Goal: Task Accomplishment & Management: Use online tool/utility

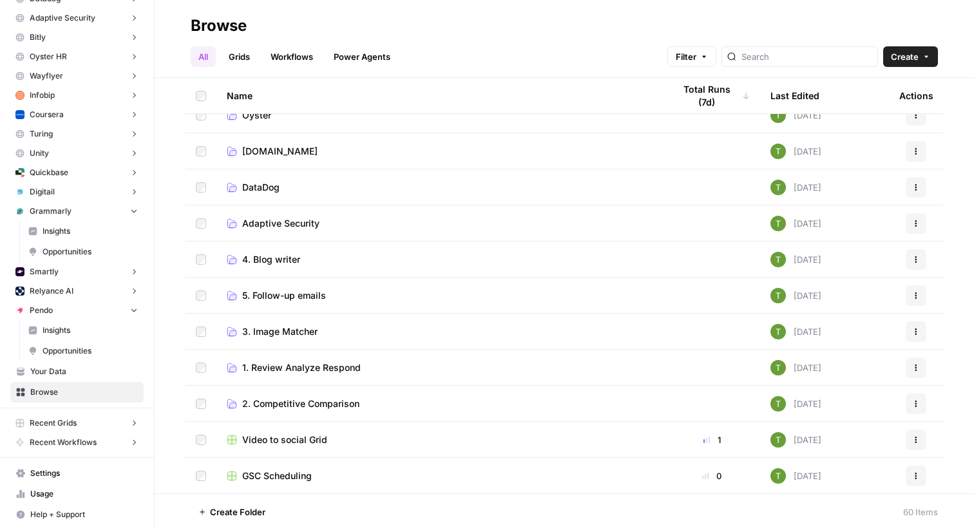
scroll to position [437, 0]
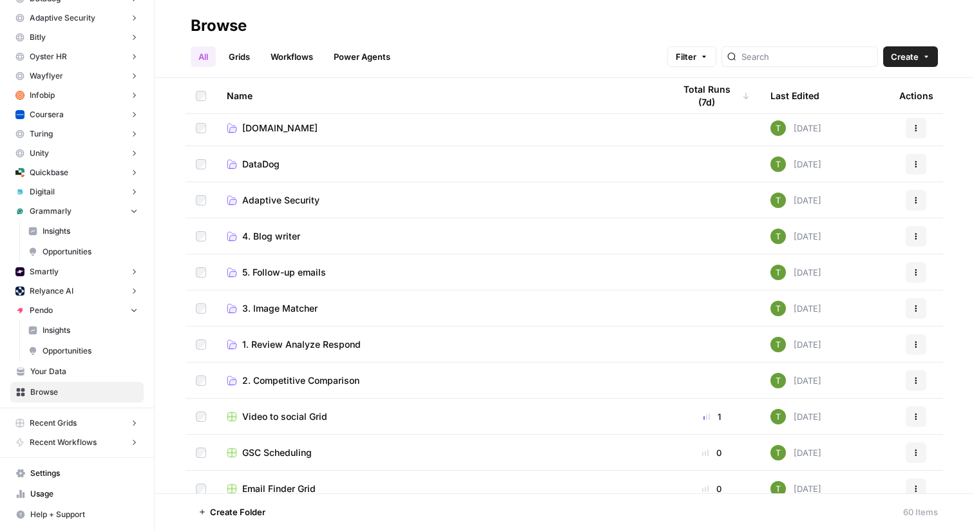
click at [53, 370] on span "Your Data" at bounding box center [84, 372] width 108 height 12
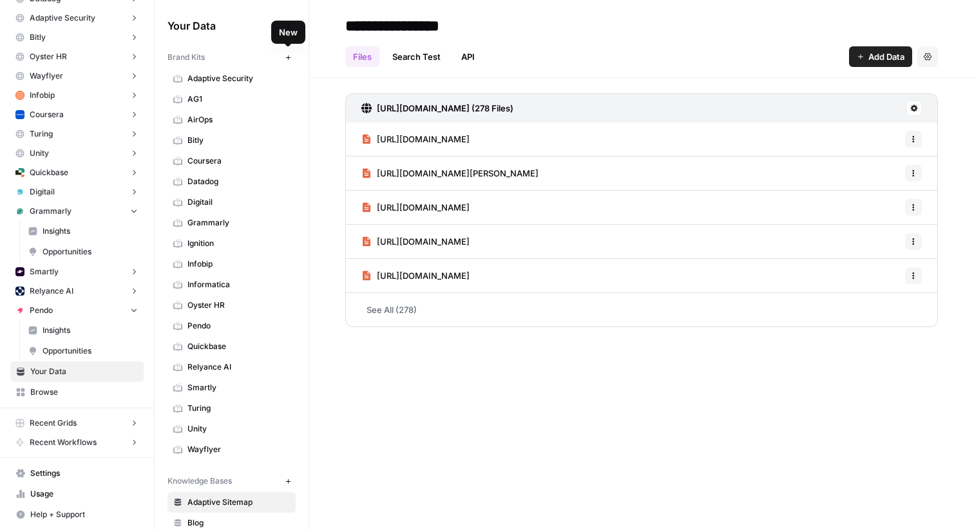
click at [287, 58] on icon "button" at bounding box center [288, 57] width 7 height 7
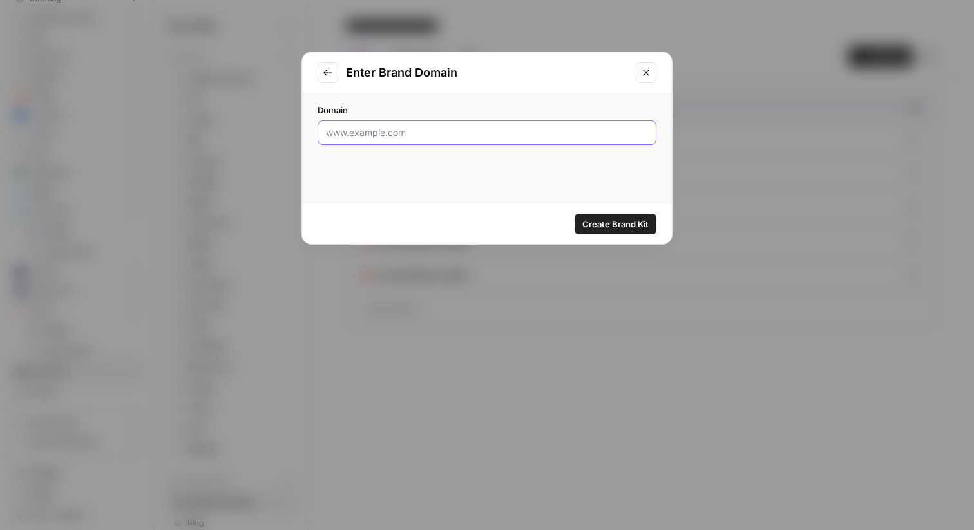
click at [371, 132] on input "Domain" at bounding box center [487, 132] width 322 height 13
paste input "[URL][DOMAIN_NAME]"
type input "[URL][DOMAIN_NAME]"
click at [636, 227] on span "Create Brand Kit" at bounding box center [615, 224] width 66 height 13
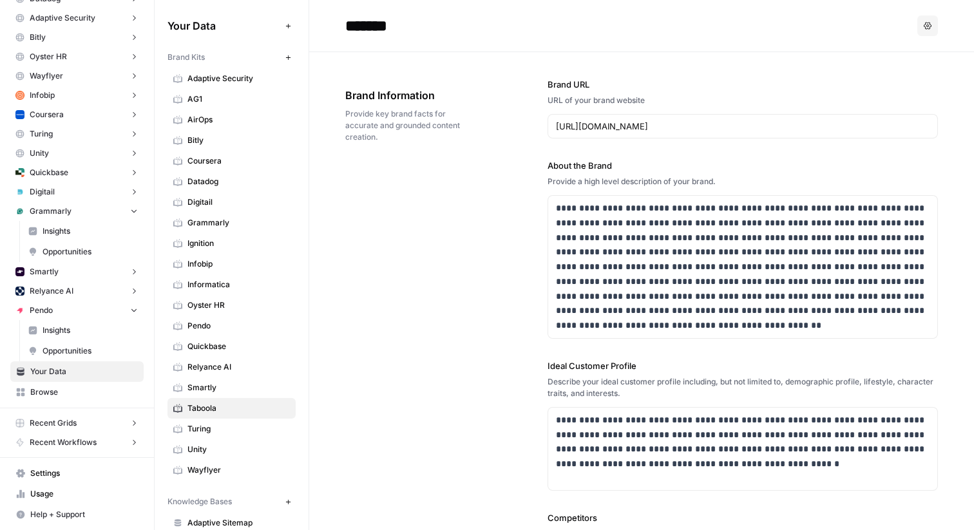
scroll to position [225, 0]
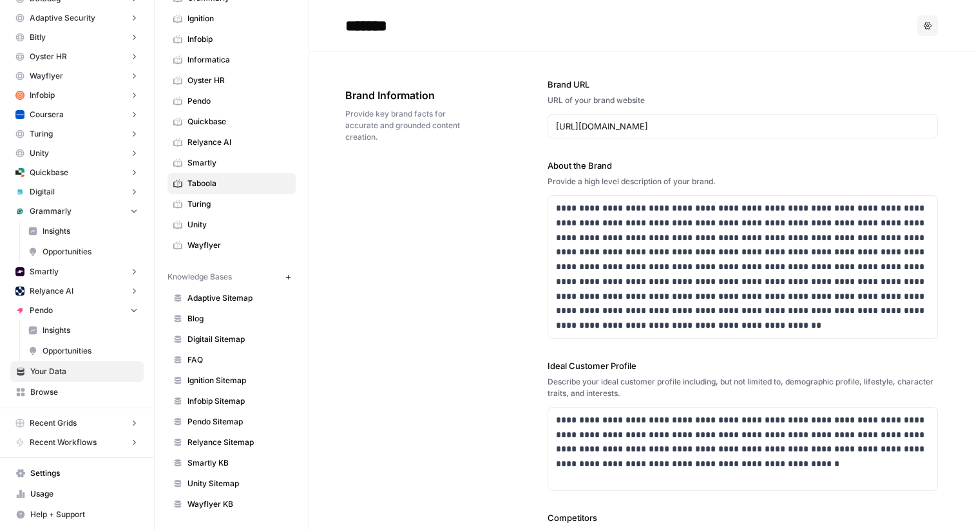
click at [287, 274] on icon "button" at bounding box center [288, 277] width 7 height 7
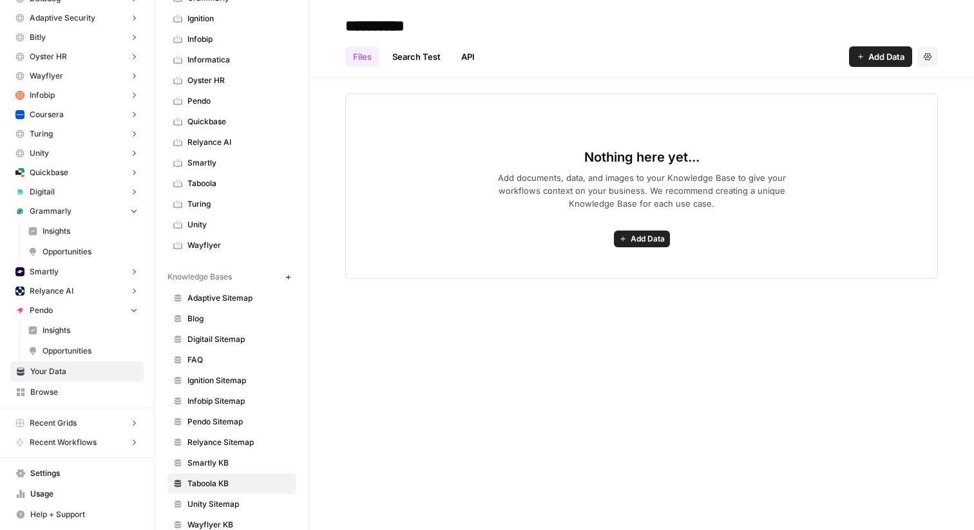
type input "**********"
click at [754, 376] on div "**********" at bounding box center [641, 265] width 665 height 530
click at [645, 236] on span "Add Data" at bounding box center [648, 239] width 34 height 12
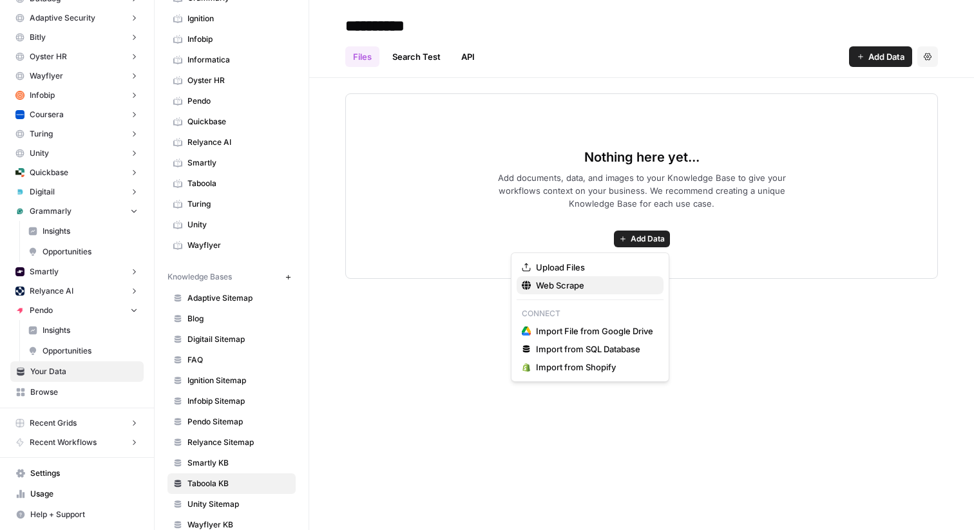
click at [562, 286] on span "Web Scrape" at bounding box center [594, 285] width 117 height 13
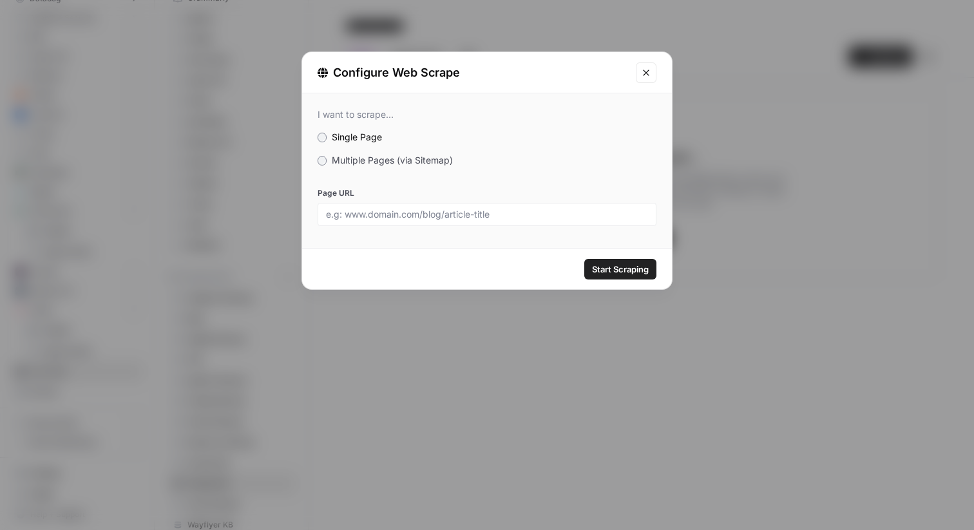
click at [363, 162] on span "Multiple Pages (via Sitemap)" at bounding box center [392, 160] width 121 height 11
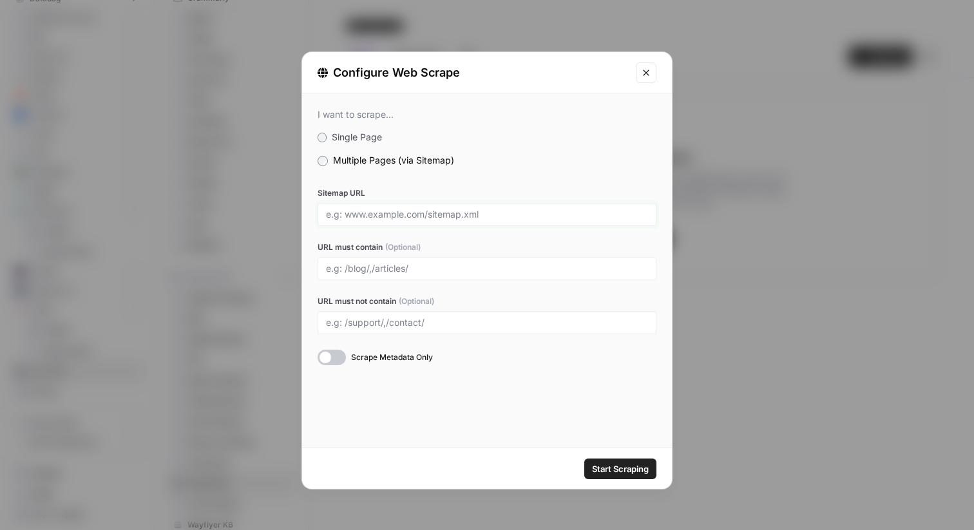
click at [395, 218] on input "Sitemap URL" at bounding box center [487, 215] width 322 height 12
paste input "[URL][DOMAIN_NAME]"
type input "[URL][DOMAIN_NAME]"
click at [584, 459] on button "Start Scraping" at bounding box center [620, 469] width 72 height 21
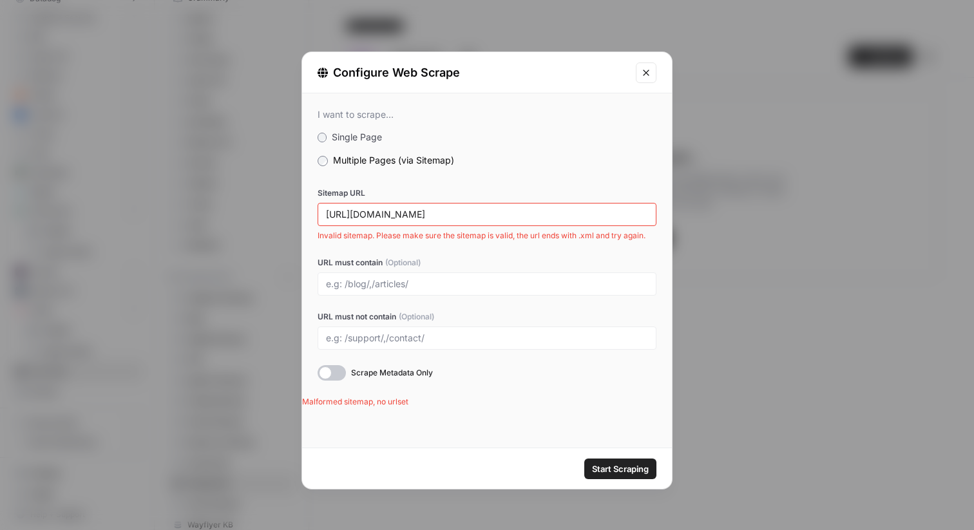
click at [645, 71] on icon "Close modal" at bounding box center [646, 73] width 6 height 6
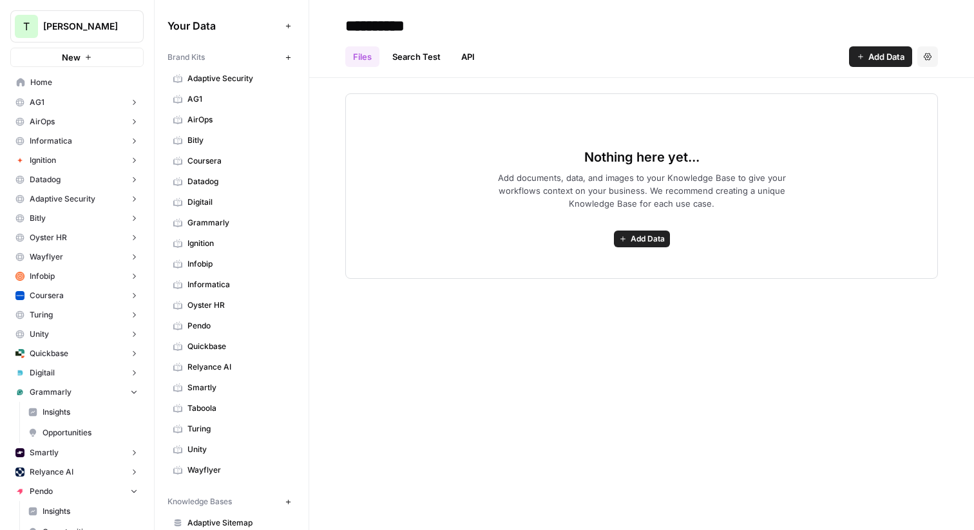
scroll to position [181, 0]
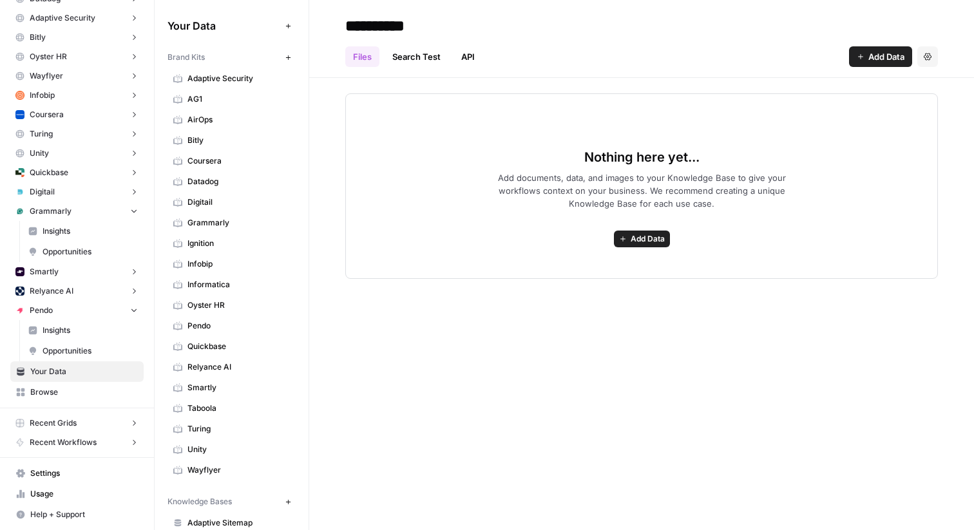
click at [134, 311] on icon "button" at bounding box center [133, 310] width 5 height 3
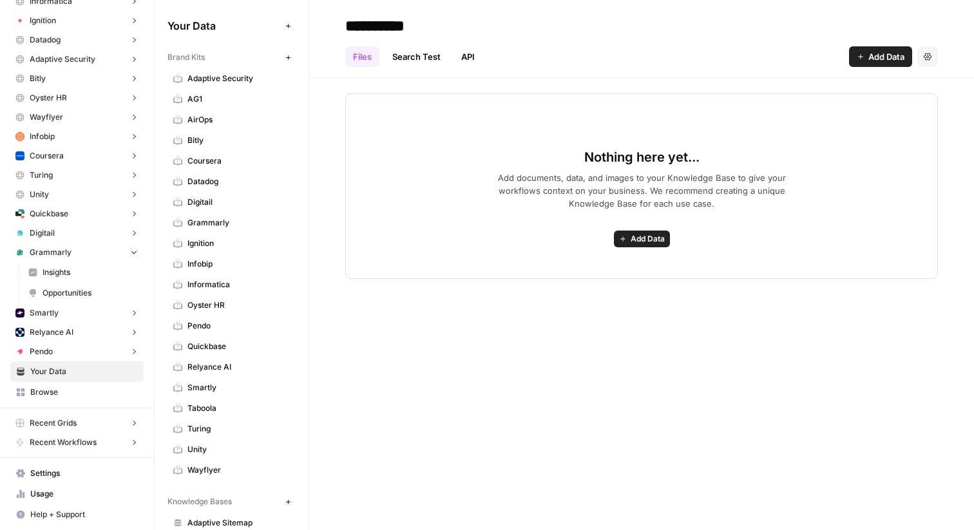
click at [136, 254] on icon "button" at bounding box center [133, 251] width 9 height 9
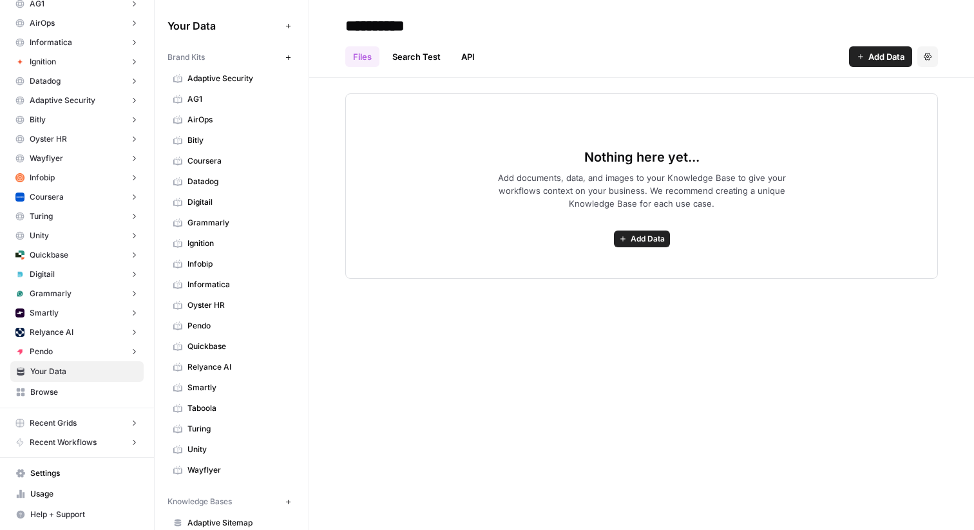
scroll to position [98, 0]
click at [37, 397] on span "Browse" at bounding box center [84, 393] width 108 height 12
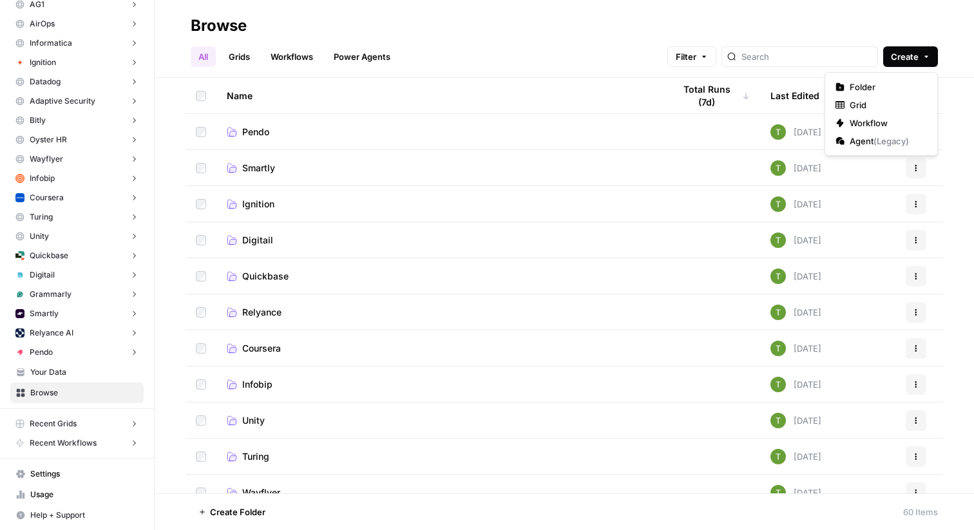
click at [924, 58] on icon "button" at bounding box center [926, 57] width 8 height 8
click at [891, 83] on span "Folder" at bounding box center [886, 87] width 72 height 13
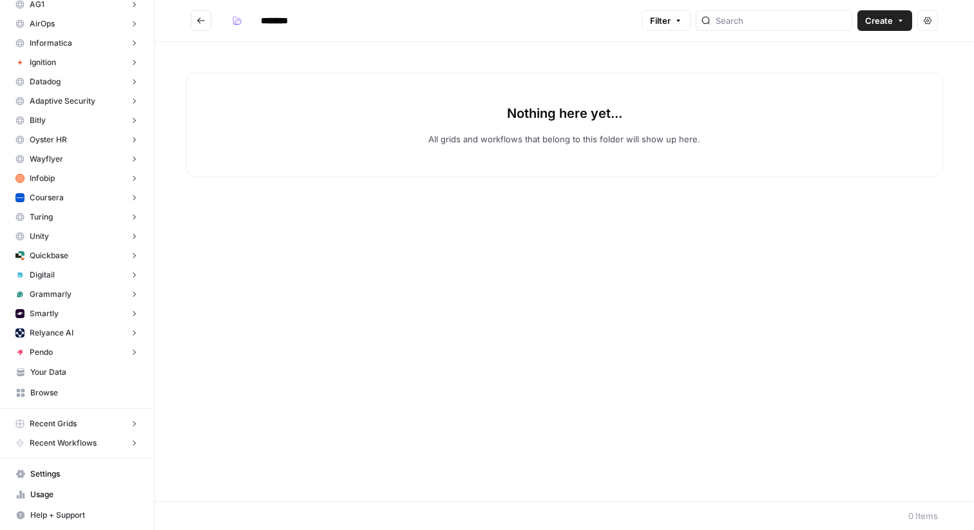
click at [278, 24] on input "********" at bounding box center [291, 20] width 72 height 21
type input "*******"
click at [408, 16] on h2 "*******" at bounding box center [414, 20] width 446 height 21
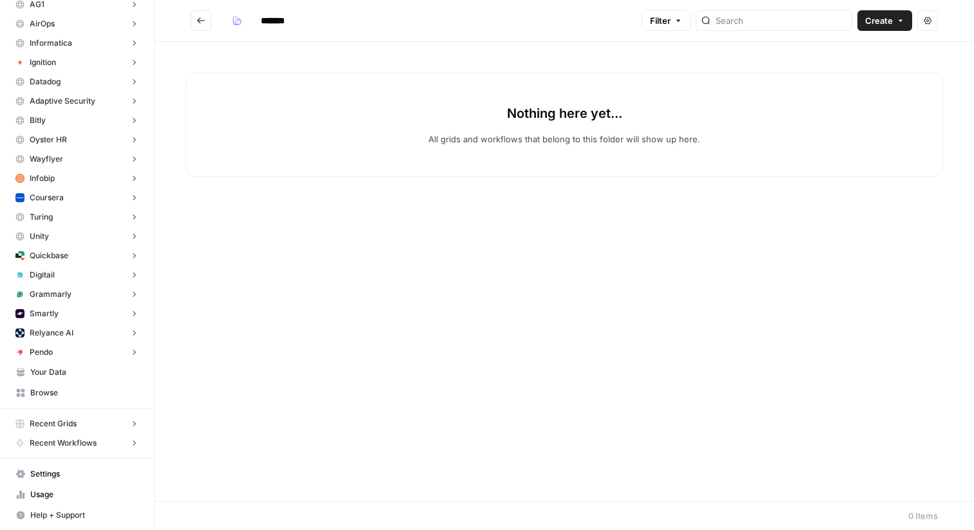
click at [196, 23] on icon "Go back" at bounding box center [200, 20] width 9 height 9
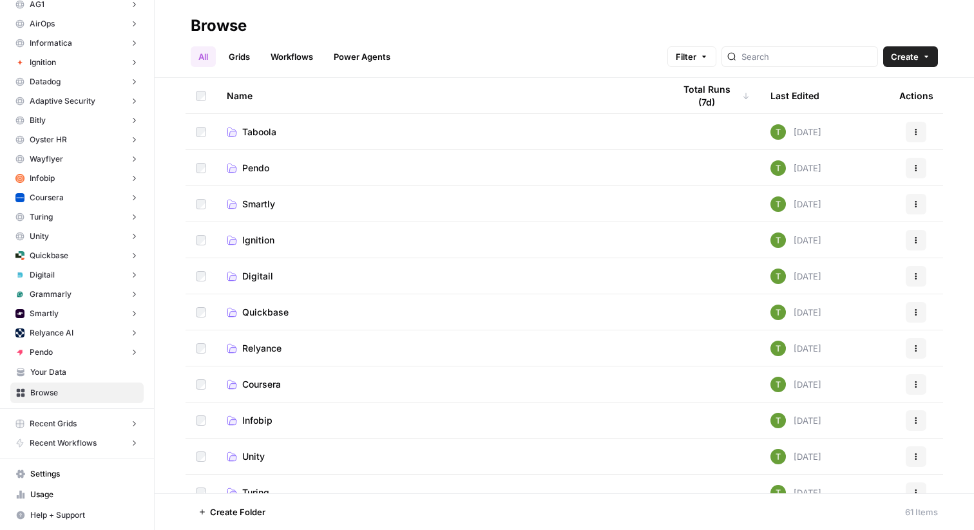
click at [241, 60] on link "Grids" at bounding box center [239, 56] width 37 height 21
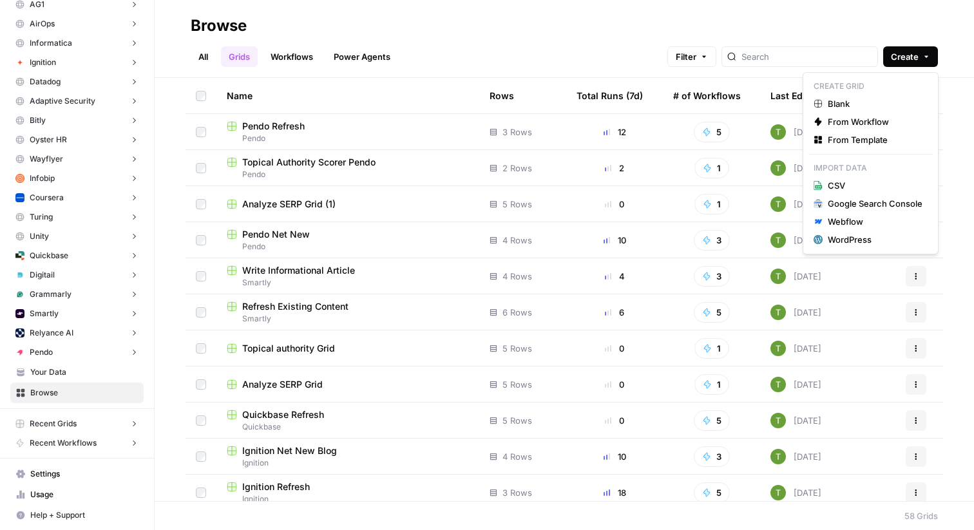
click at [925, 60] on icon "button" at bounding box center [926, 57] width 8 height 8
click at [851, 143] on span "From Template" at bounding box center [875, 139] width 95 height 13
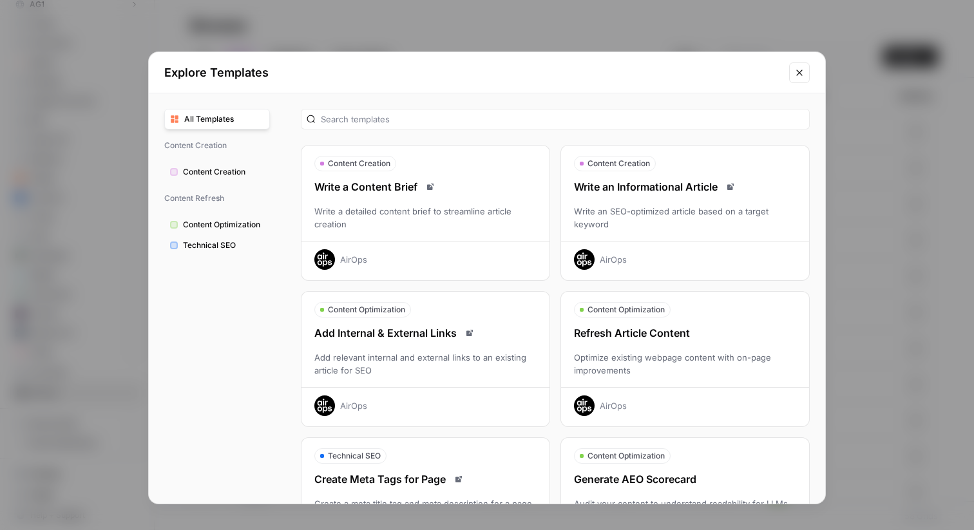
click at [678, 212] on div "Write an SEO-optimized article based on a target keyword" at bounding box center [685, 218] width 248 height 26
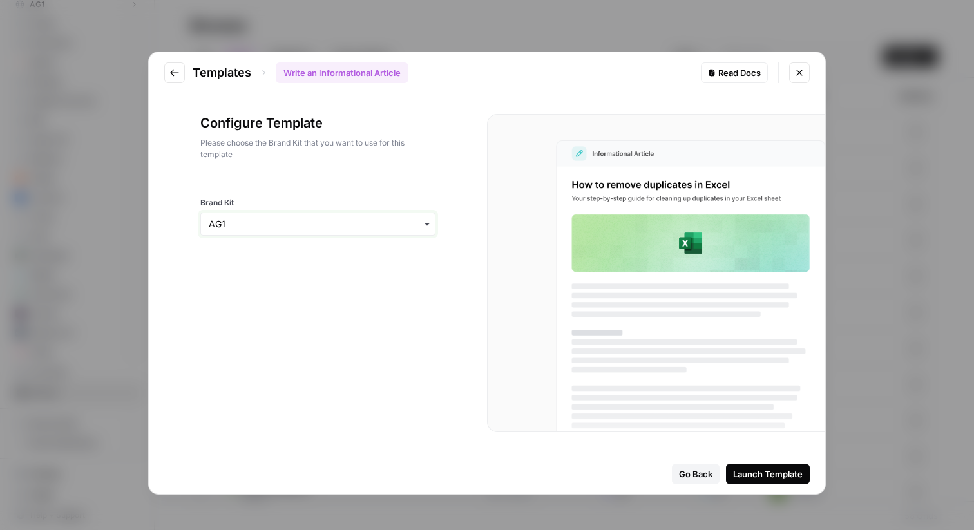
click at [294, 226] on input "Brand Kit" at bounding box center [318, 224] width 218 height 13
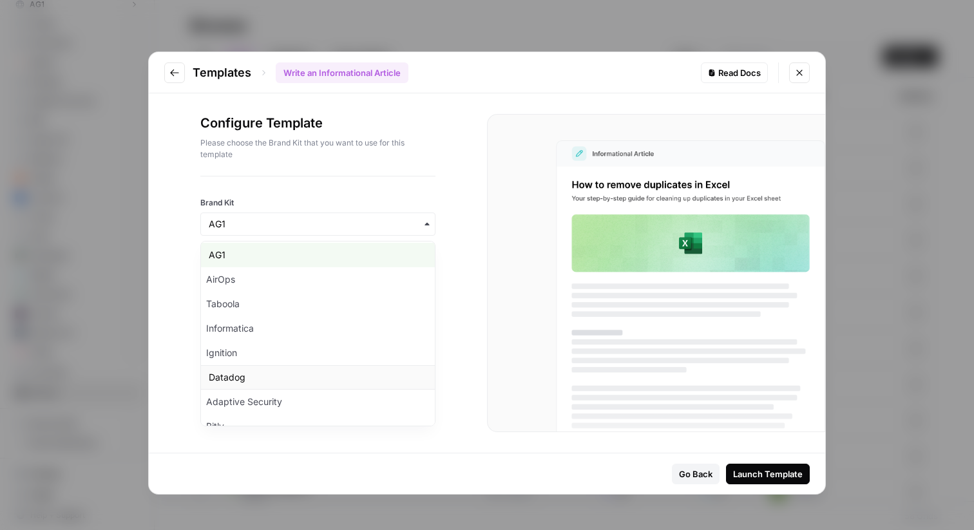
scroll to position [3, 0]
click at [222, 310] on div "Taboola" at bounding box center [318, 305] width 234 height 24
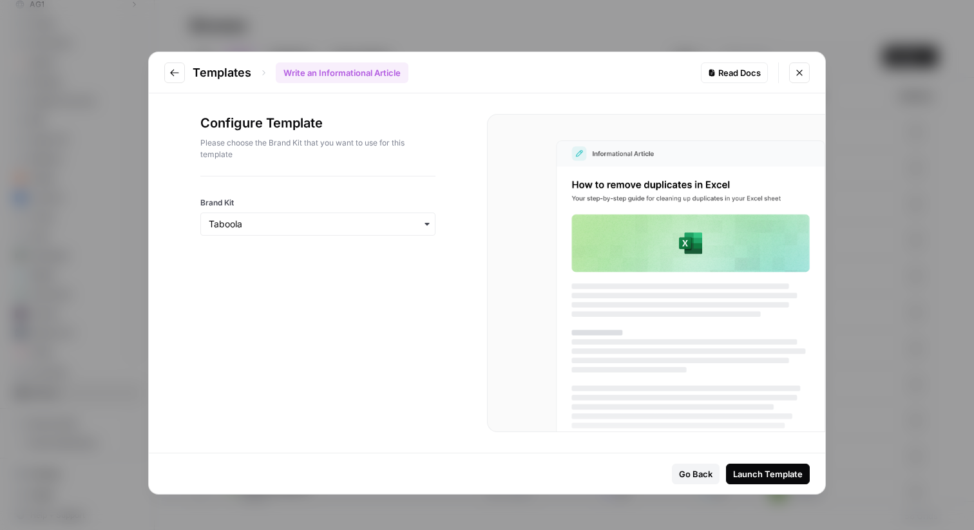
click at [778, 474] on div "Launch Template" at bounding box center [768, 474] width 70 height 13
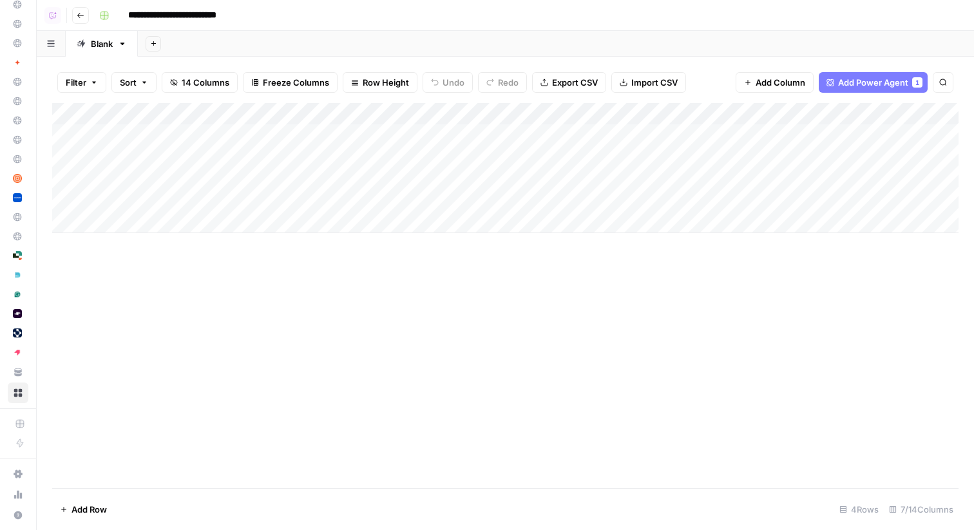
click at [342, 133] on div "Add Column" at bounding box center [505, 168] width 906 height 130
click at [325, 157] on div "Add Column" at bounding box center [505, 168] width 906 height 130
click at [320, 181] on div "Add Column" at bounding box center [505, 168] width 906 height 130
click at [319, 201] on div "Add Column" at bounding box center [505, 168] width 906 height 130
click at [144, 16] on input "**********" at bounding box center [185, 15] width 126 height 21
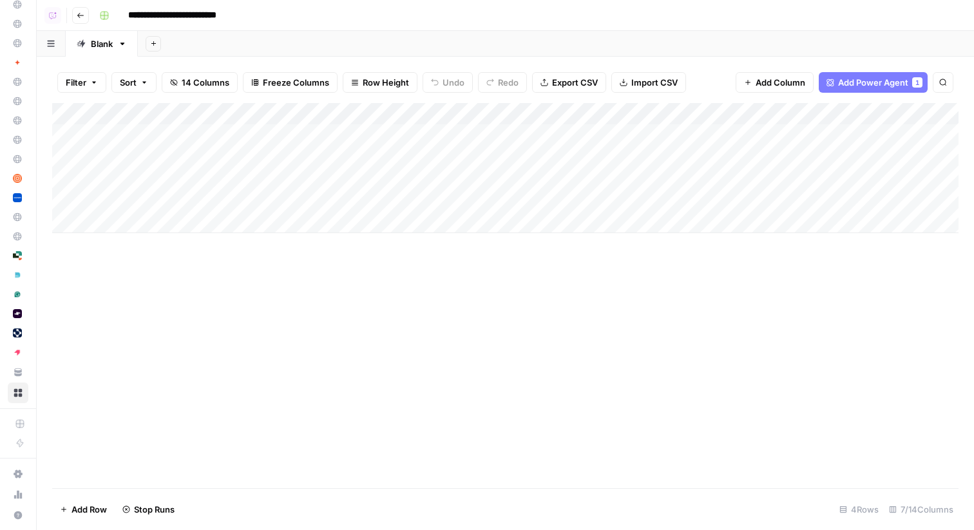
click at [144, 16] on input "**********" at bounding box center [185, 15] width 126 height 21
type input "**********"
click at [321, 24] on div "**********" at bounding box center [527, 15] width 867 height 21
click at [76, 17] on button "Go back" at bounding box center [80, 15] width 17 height 17
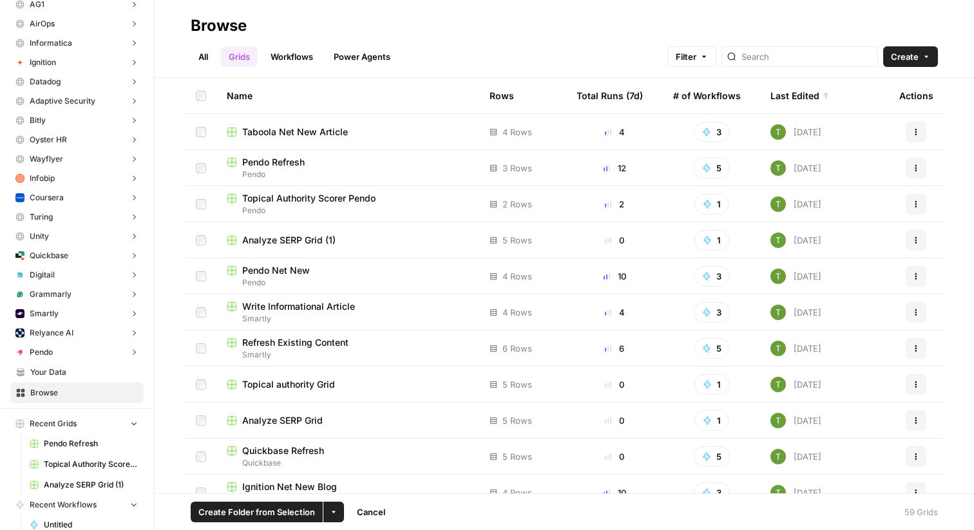
click at [332, 510] on icon "button" at bounding box center [334, 512] width 8 height 8
click at [368, 461] on span "Move to" at bounding box center [364, 463] width 32 height 13
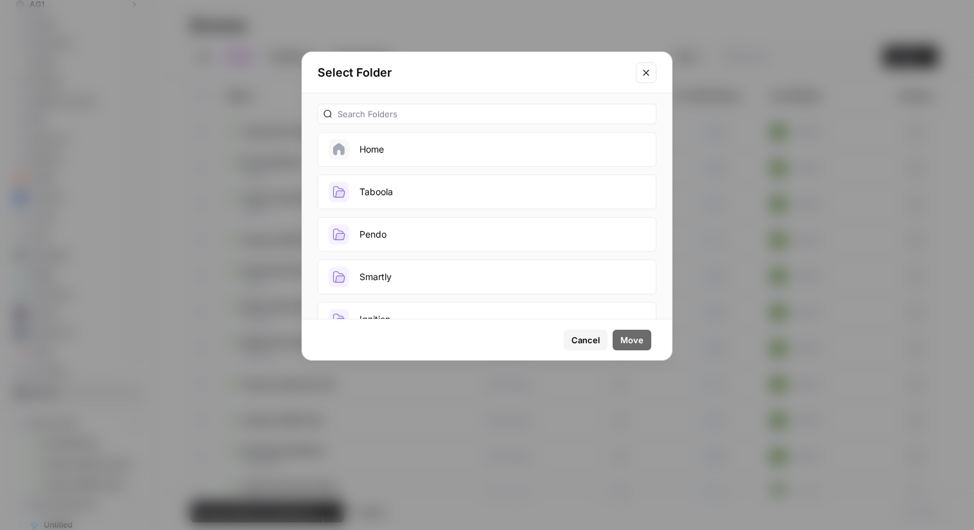
click at [433, 184] on button "Taboola" at bounding box center [487, 192] width 339 height 35
click at [633, 343] on span "Move" at bounding box center [631, 340] width 23 height 13
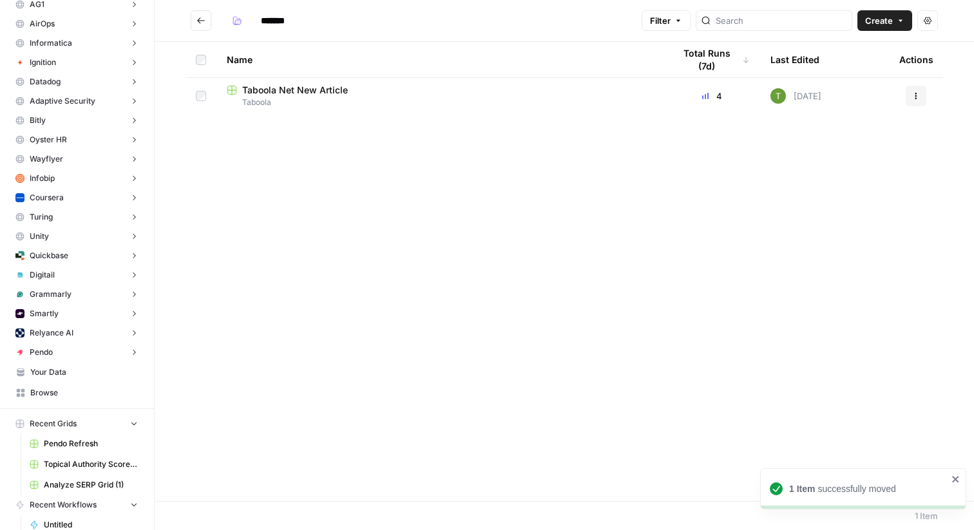
click at [204, 22] on icon "Go back" at bounding box center [200, 20] width 9 height 9
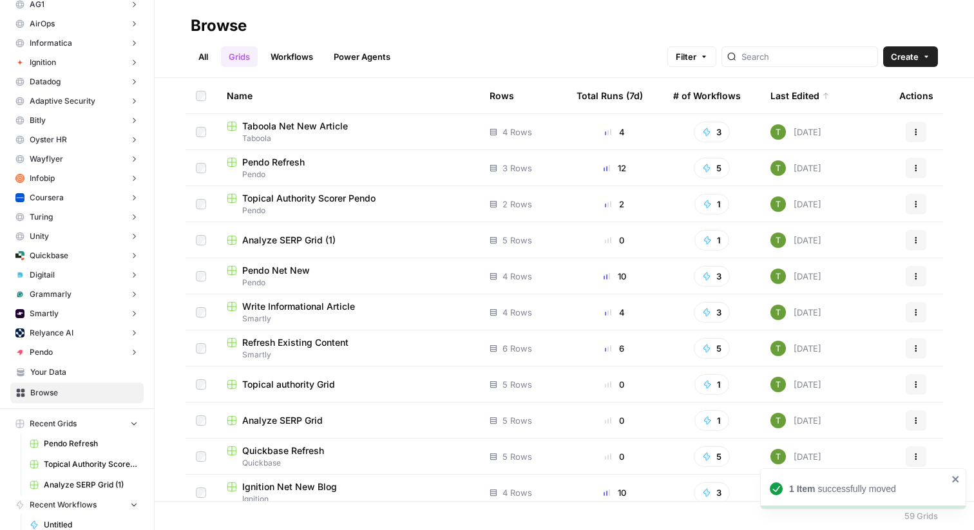
click at [911, 63] on button "Create" at bounding box center [910, 56] width 55 height 21
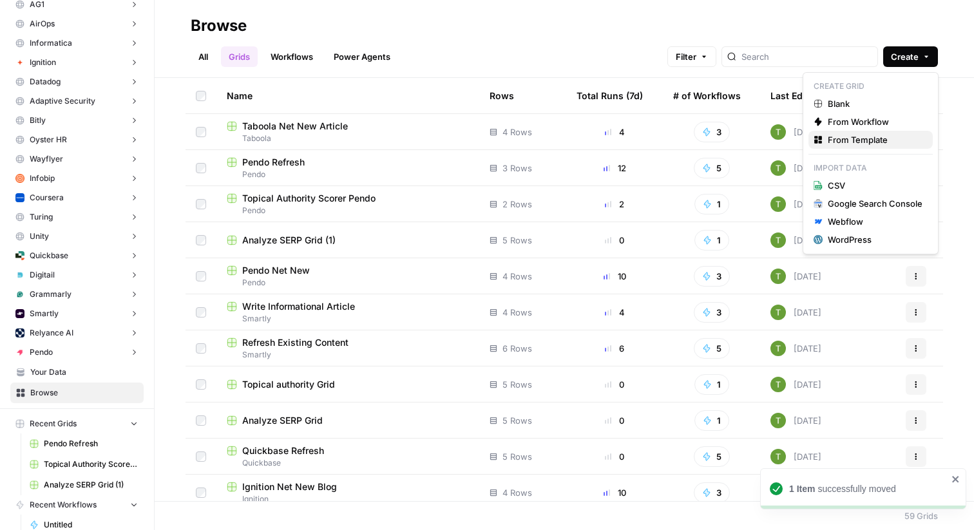
click at [876, 136] on span "From Template" at bounding box center [875, 139] width 95 height 13
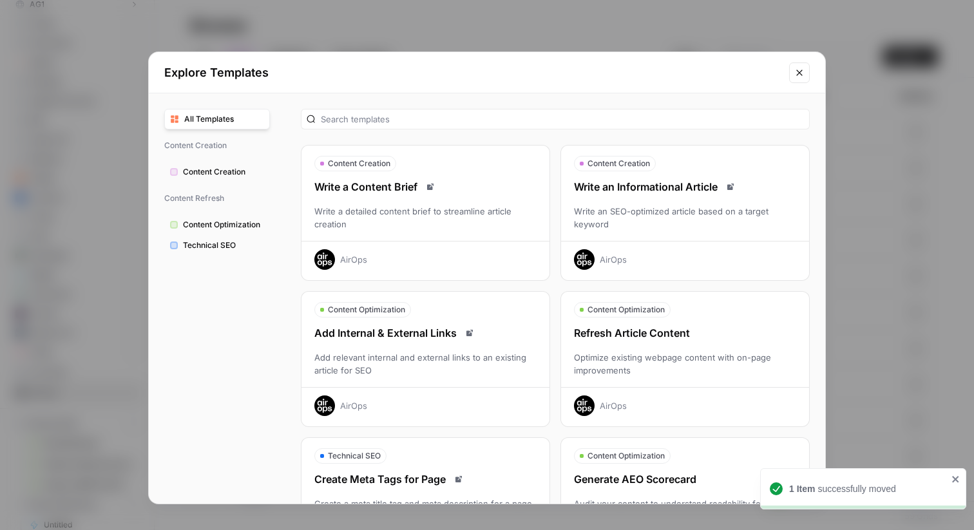
click at [643, 343] on div "Refresh Article Content Optimize existing webpage content with on-page improvem…" at bounding box center [685, 370] width 248 height 91
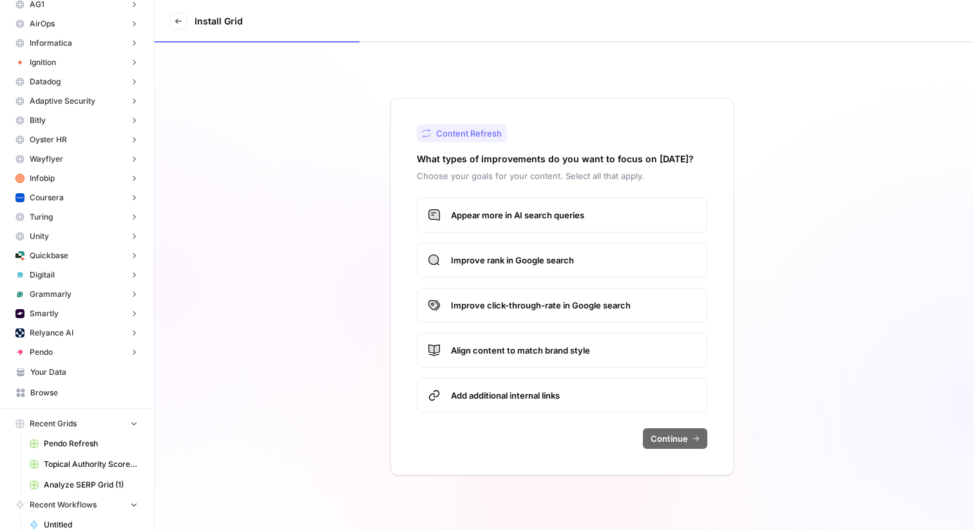
click at [488, 209] on span "Appear more in AI search queries" at bounding box center [573, 215] width 245 height 13
click at [498, 266] on span "Improve rank in Google search" at bounding box center [573, 260] width 245 height 13
click at [667, 435] on span "Continue" at bounding box center [668, 438] width 37 height 13
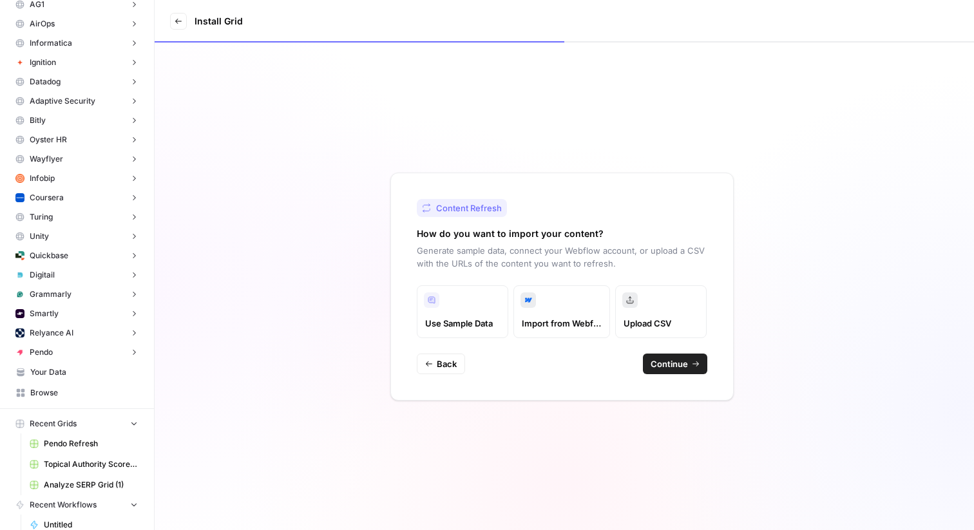
click at [683, 366] on span "Continue" at bounding box center [668, 363] width 37 height 13
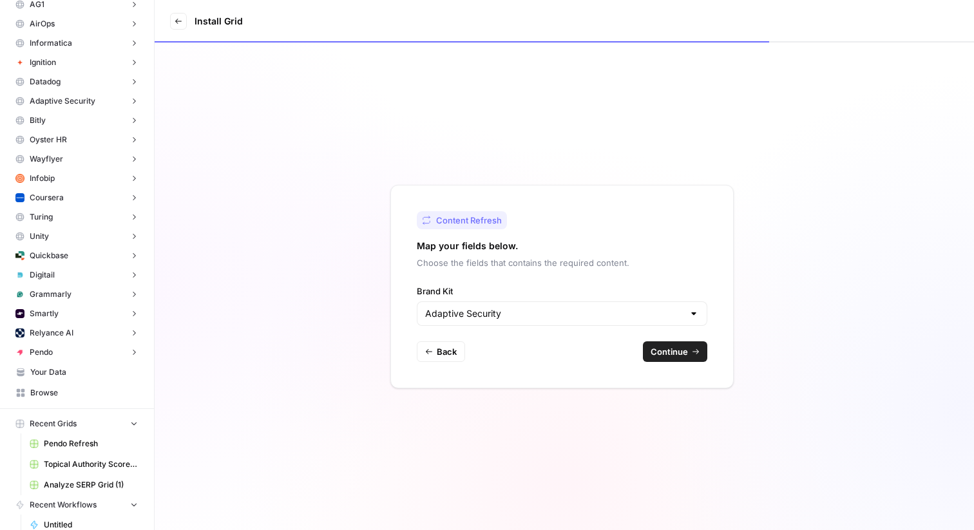
click at [561, 321] on div "Adaptive Security" at bounding box center [562, 313] width 290 height 24
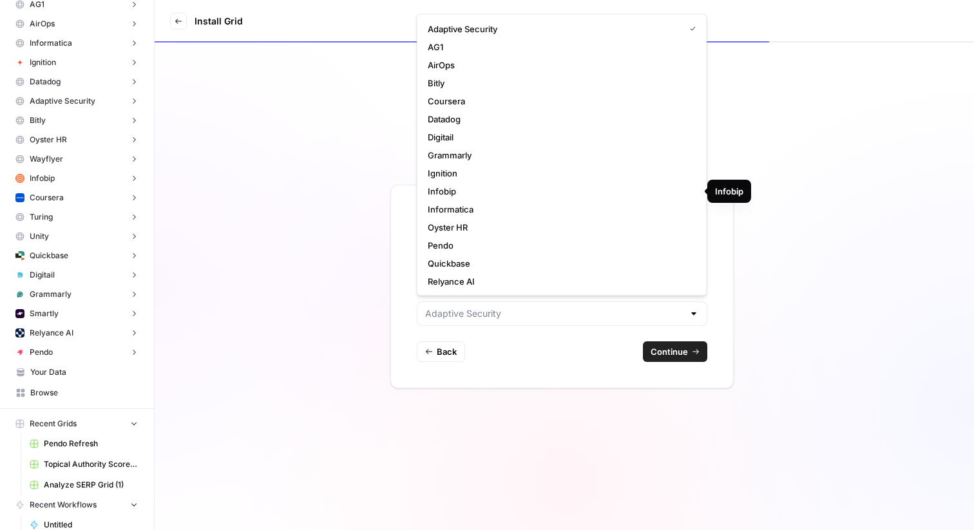
scroll to position [108, 0]
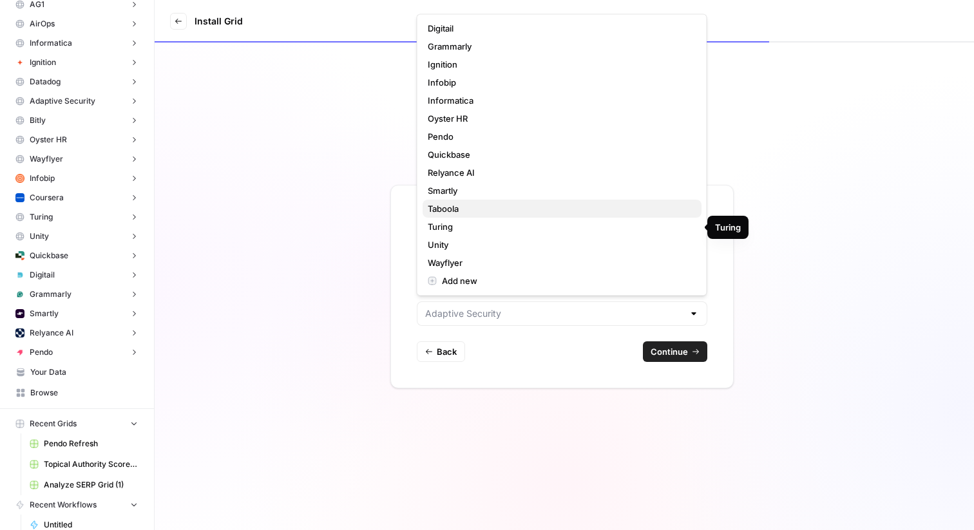
click at [463, 211] on span "Taboola" at bounding box center [559, 209] width 263 height 13
type input "Taboola"
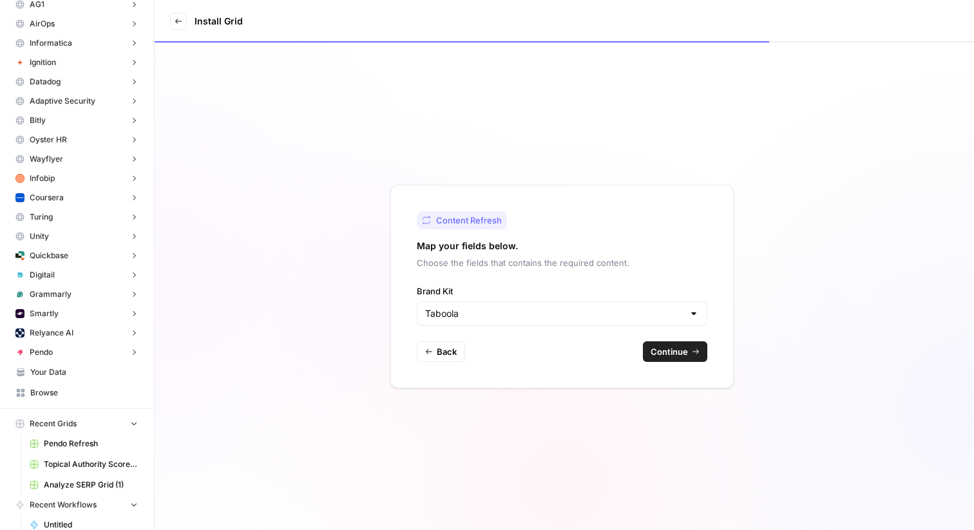
click at [685, 353] on span "Continue" at bounding box center [668, 351] width 37 height 13
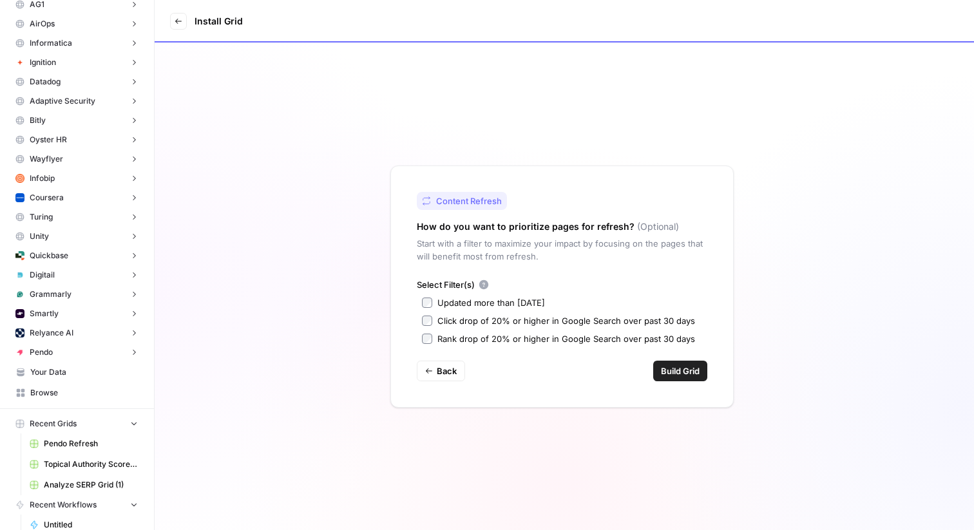
click at [688, 374] on span "Build Grid" at bounding box center [680, 371] width 39 height 13
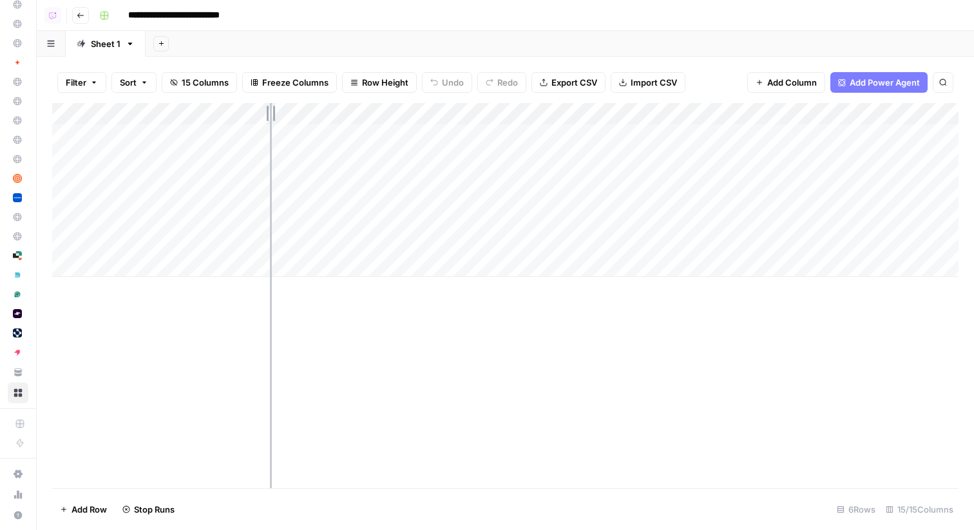
drag, startPoint x: 190, startPoint y: 108, endPoint x: 276, endPoint y: 108, distance: 86.3
click at [276, 108] on div "Add Column" at bounding box center [505, 190] width 906 height 174
drag, startPoint x: 277, startPoint y: 109, endPoint x: 375, endPoint y: 109, distance: 97.9
click at [375, 109] on div "Add Column" at bounding box center [505, 190] width 906 height 174
click at [478, 135] on div "Add Column" at bounding box center [505, 190] width 906 height 174
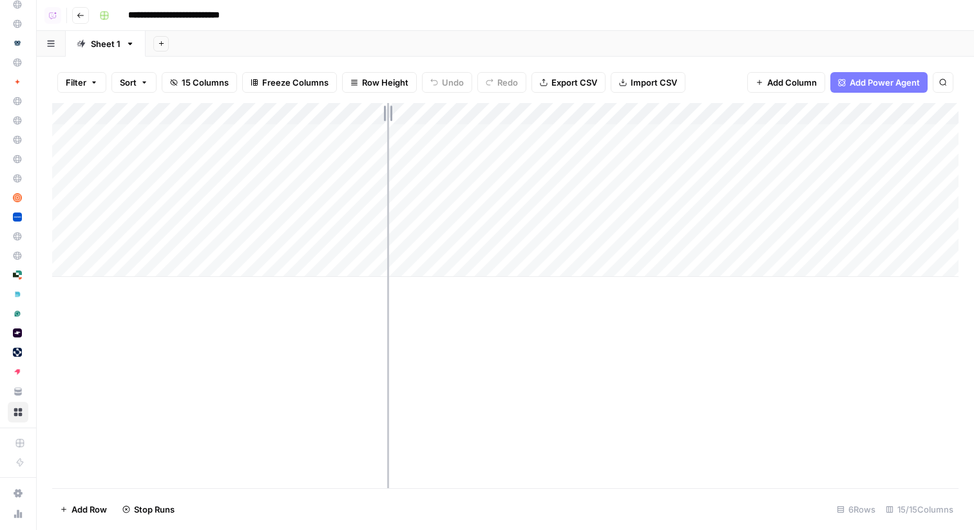
drag, startPoint x: 376, startPoint y: 110, endPoint x: 460, endPoint y: 110, distance: 83.7
click at [460, 110] on div "Add Column" at bounding box center [505, 190] width 906 height 174
click at [62, 135] on div "Add Column" at bounding box center [505, 190] width 906 height 174
click at [84, 513] on span "Delete 1 Row" at bounding box center [86, 509] width 52 height 13
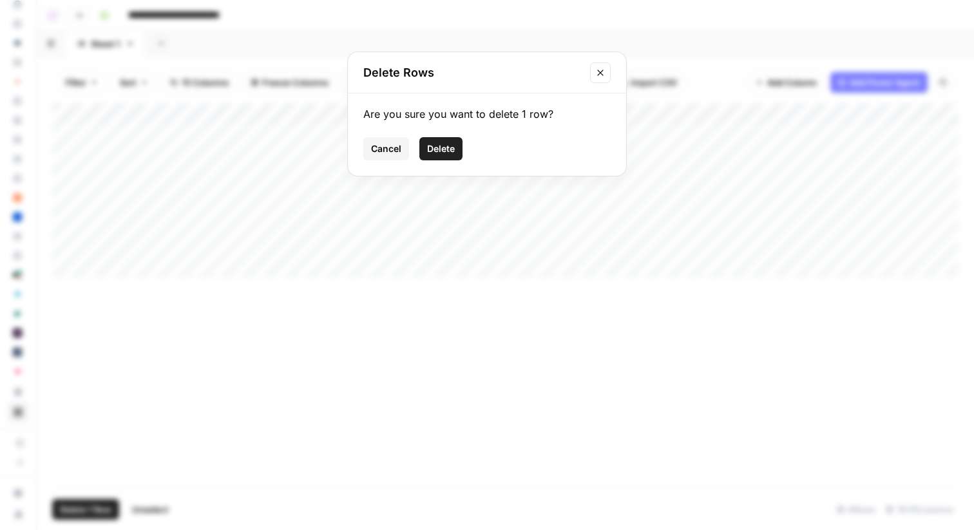
click at [434, 152] on span "Delete" at bounding box center [441, 148] width 28 height 13
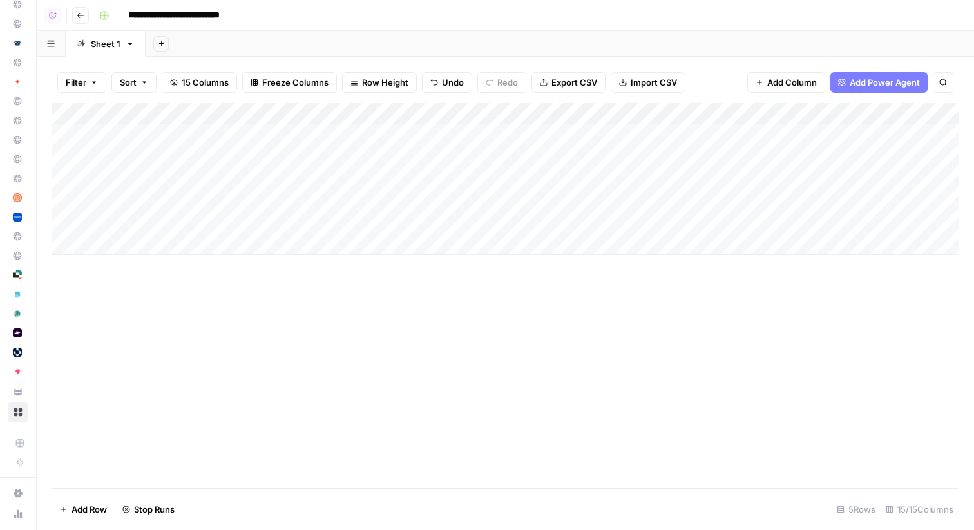
click at [182, 14] on input "**********" at bounding box center [188, 15] width 133 height 21
click at [184, 14] on input "**********" at bounding box center [188, 15] width 133 height 21
type input "**********"
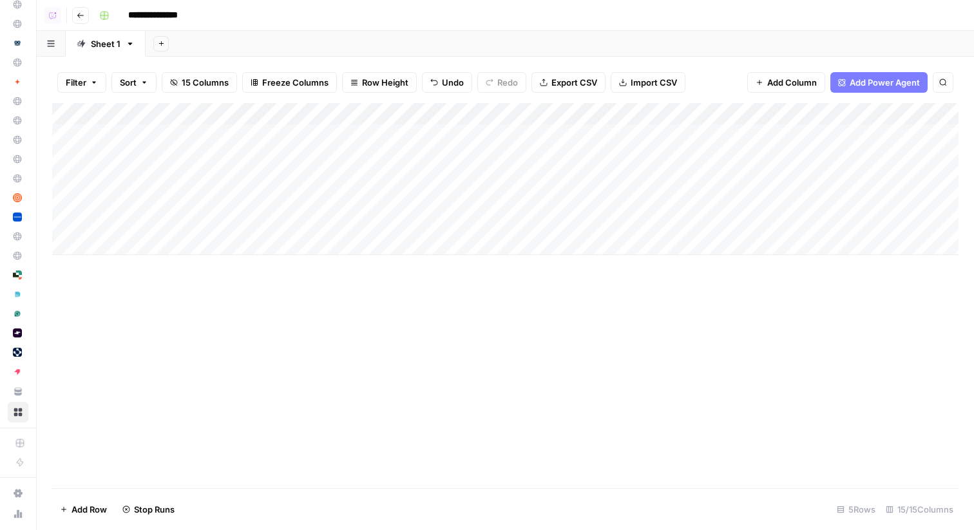
click at [273, 21] on div "**********" at bounding box center [527, 15] width 867 height 21
click at [84, 15] on span "Go back" at bounding box center [84, 15] width 1 height 1
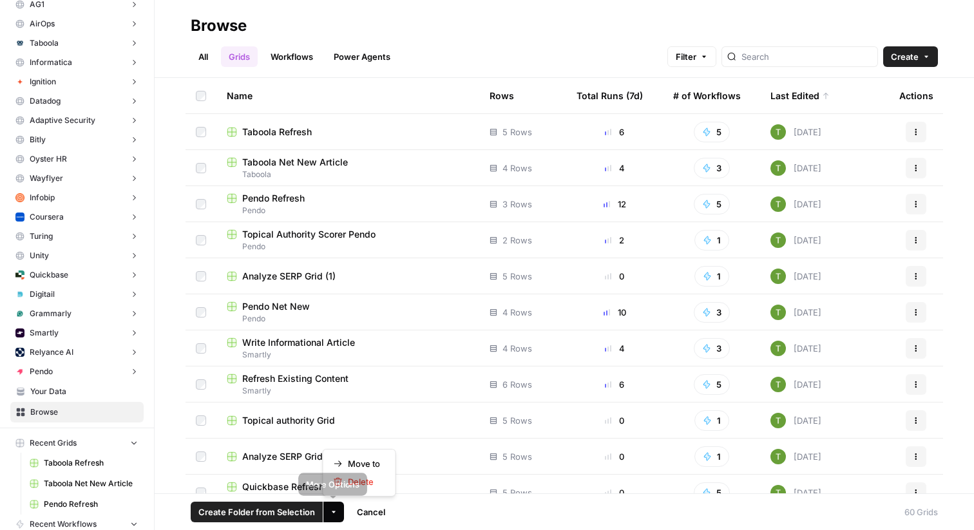
click at [330, 509] on icon "button" at bounding box center [334, 512] width 8 height 8
click at [366, 461] on span "Move to" at bounding box center [364, 463] width 32 height 13
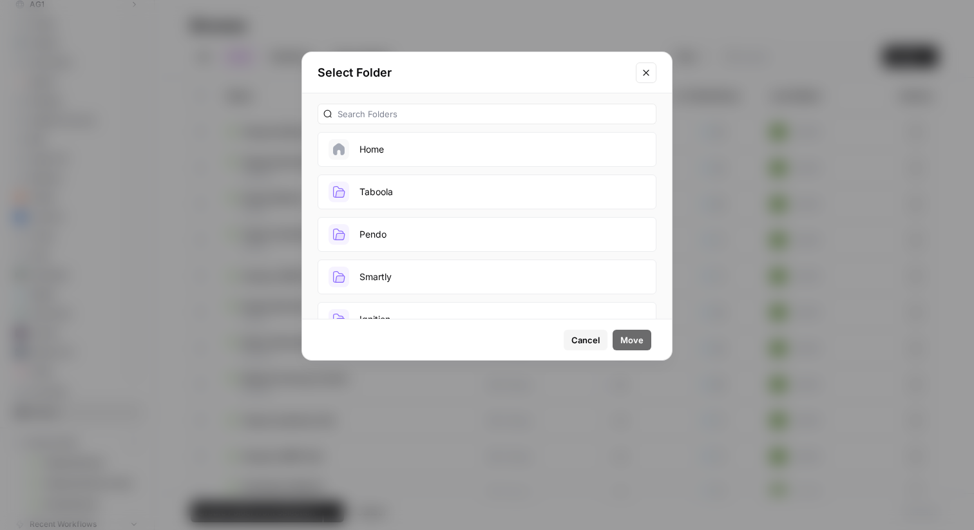
click at [413, 195] on button "Taboola" at bounding box center [487, 192] width 339 height 35
click at [643, 345] on button "Move" at bounding box center [631, 340] width 39 height 21
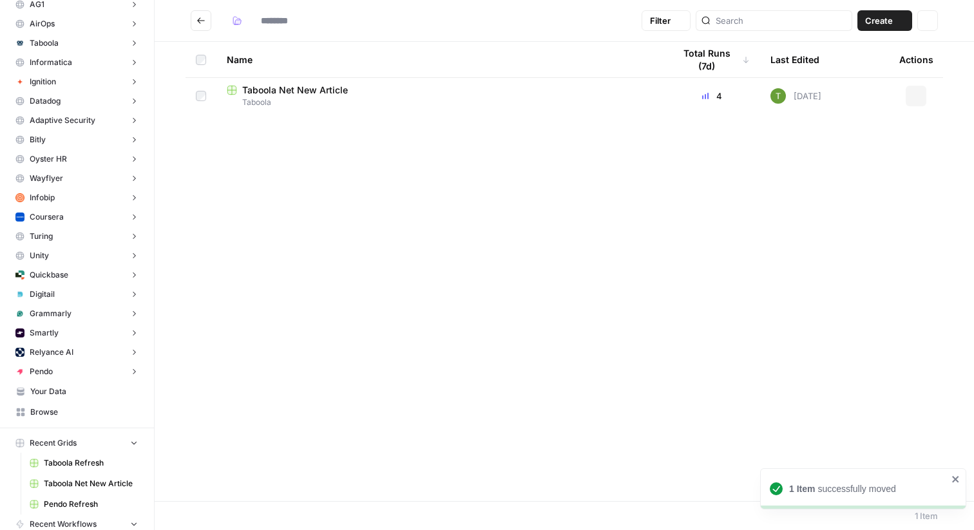
type input "*******"
click at [274, 135] on span "Taboola" at bounding box center [440, 139] width 426 height 12
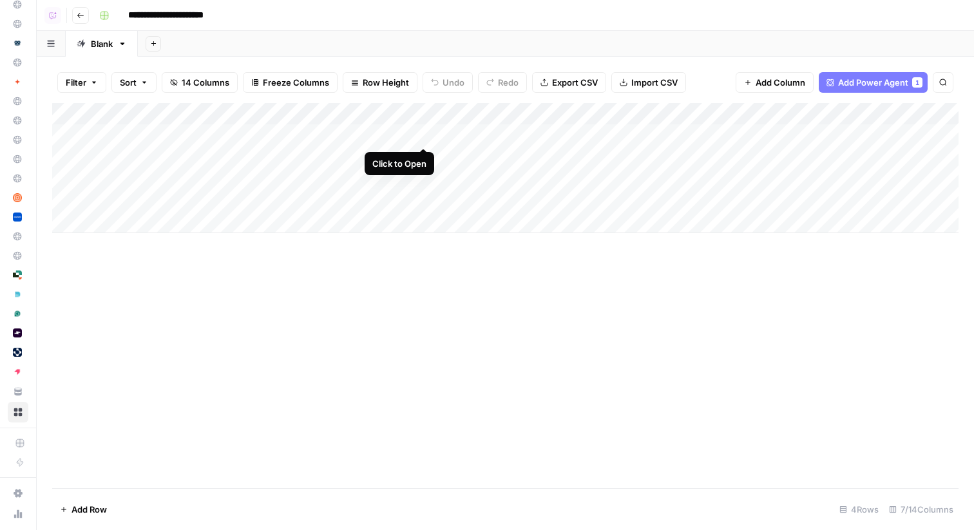
click at [424, 132] on div "Add Column" at bounding box center [505, 168] width 906 height 130
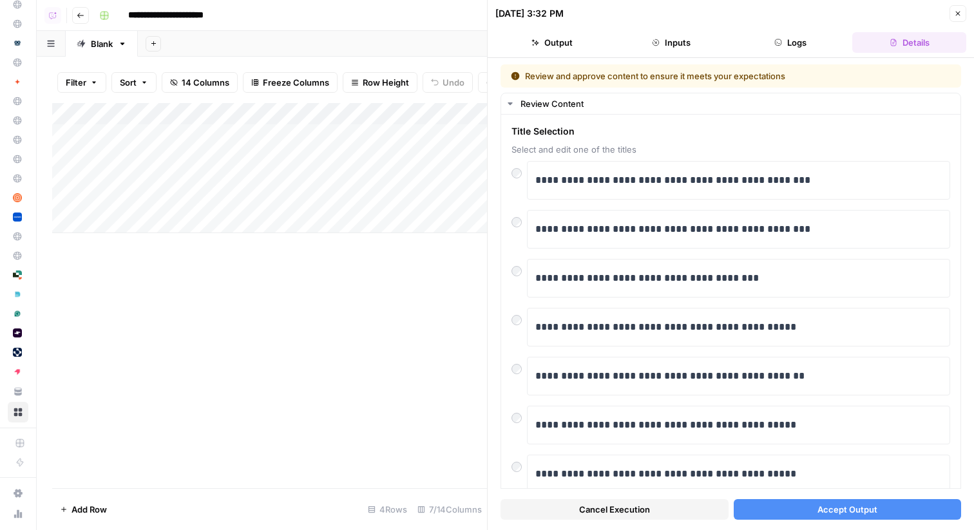
click at [822, 513] on span "Accept Output" at bounding box center [847, 509] width 60 height 13
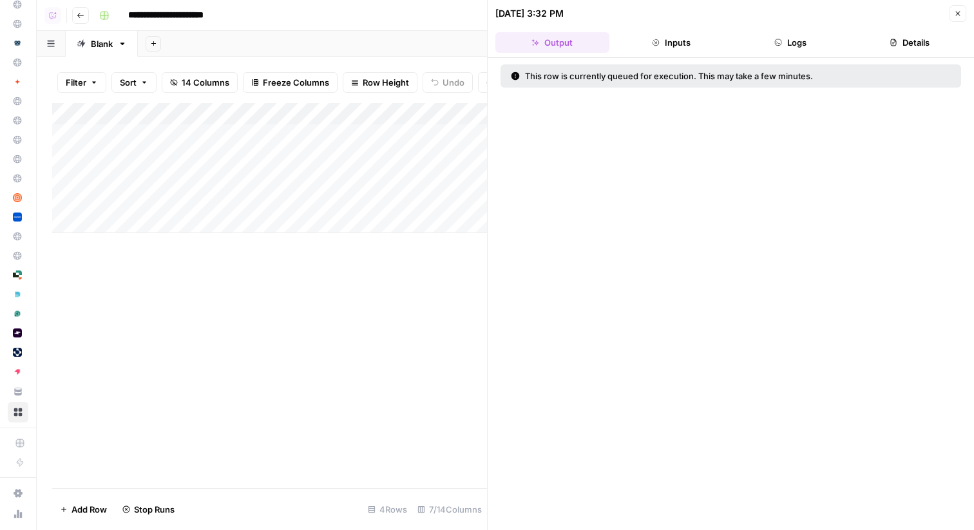
click at [420, 155] on div "Add Column" at bounding box center [269, 168] width 435 height 130
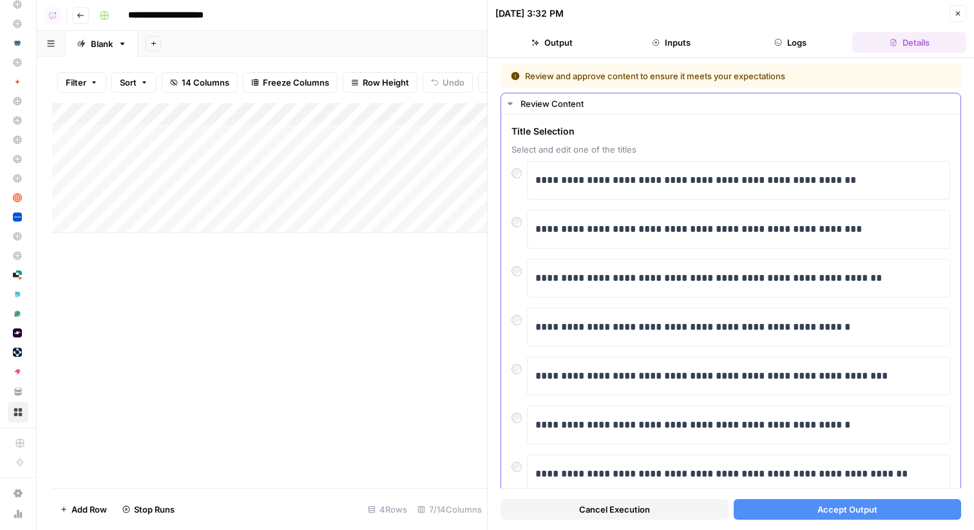
click at [508, 263] on div "**********" at bounding box center [730, 383] width 459 height 536
click at [837, 511] on span "Accept Output" at bounding box center [847, 509] width 60 height 13
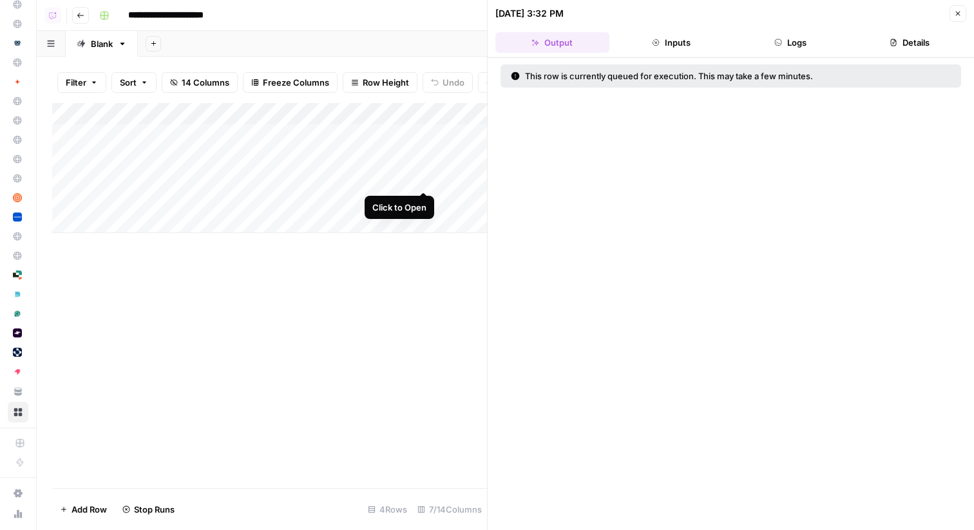
click at [424, 178] on div "Add Column" at bounding box center [269, 168] width 435 height 130
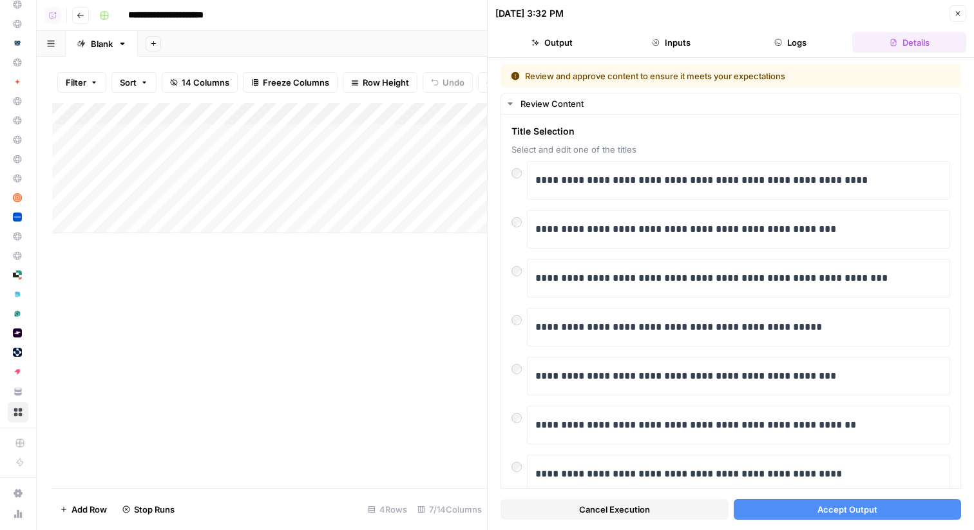
click at [808, 504] on button "Accept Output" at bounding box center [848, 509] width 228 height 21
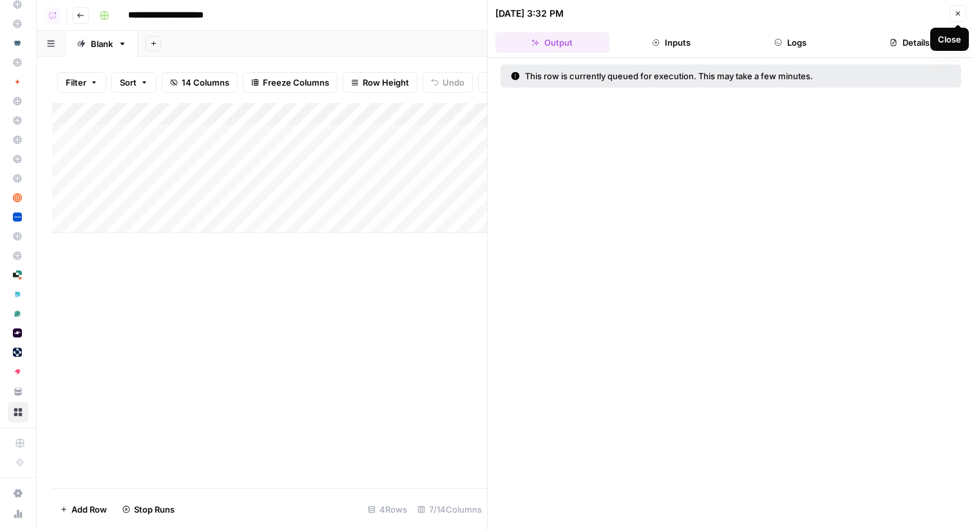
click at [961, 14] on span "Close" at bounding box center [961, 14] width 1 height 1
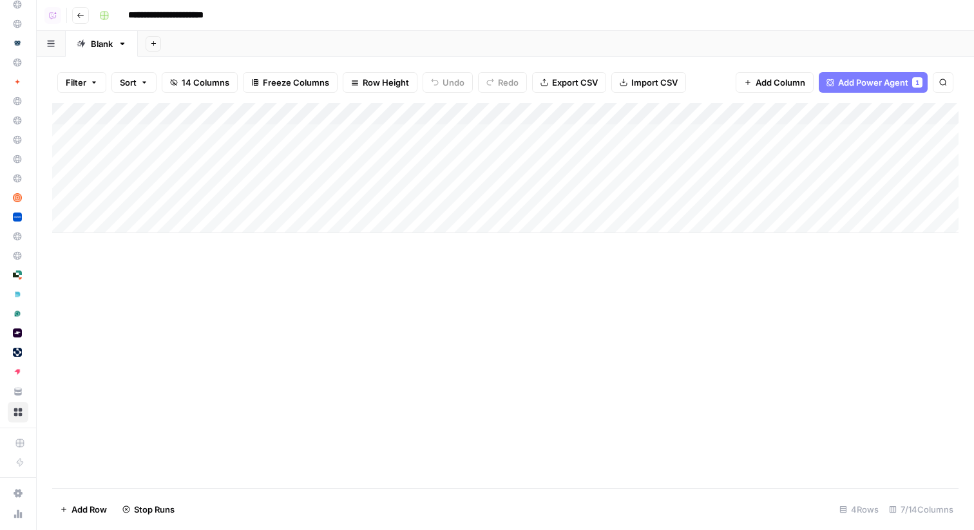
click at [82, 15] on icon "button" at bounding box center [81, 16] width 8 height 8
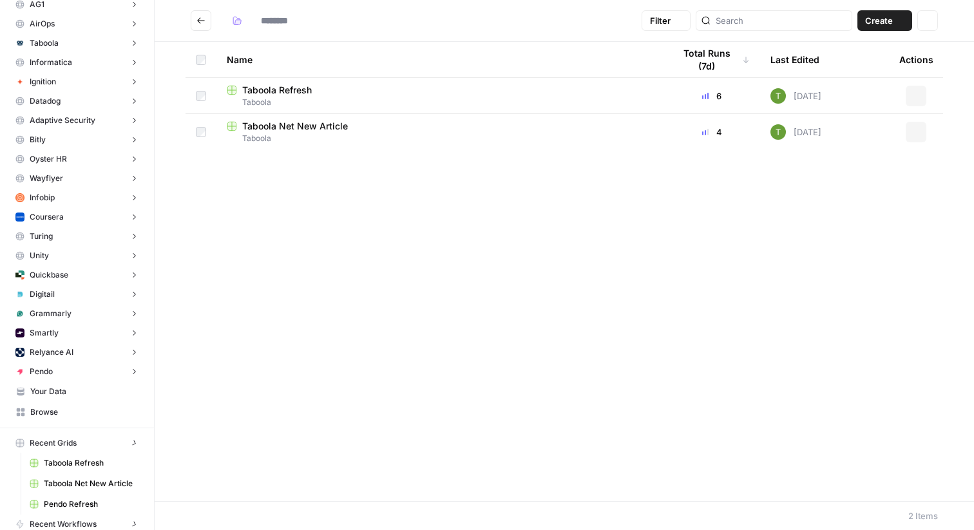
type input "*******"
click at [283, 97] on span "Taboola" at bounding box center [440, 103] width 426 height 12
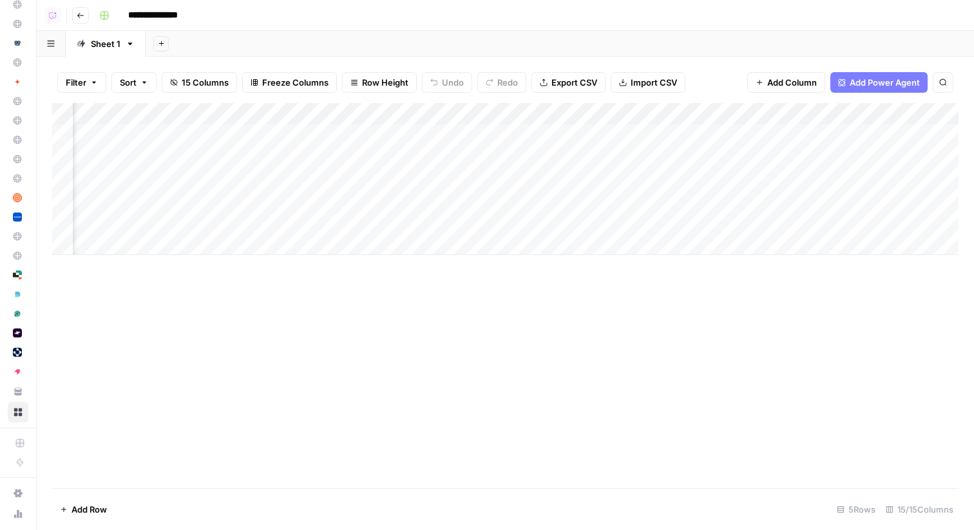
scroll to position [0, 616]
click at [475, 135] on div "Add Column" at bounding box center [505, 179] width 906 height 152
click at [473, 155] on div "Add Column" at bounding box center [505, 179] width 906 height 152
click at [470, 175] on div "Add Column" at bounding box center [505, 179] width 906 height 152
click at [274, 180] on div "Add Column" at bounding box center [505, 179] width 906 height 152
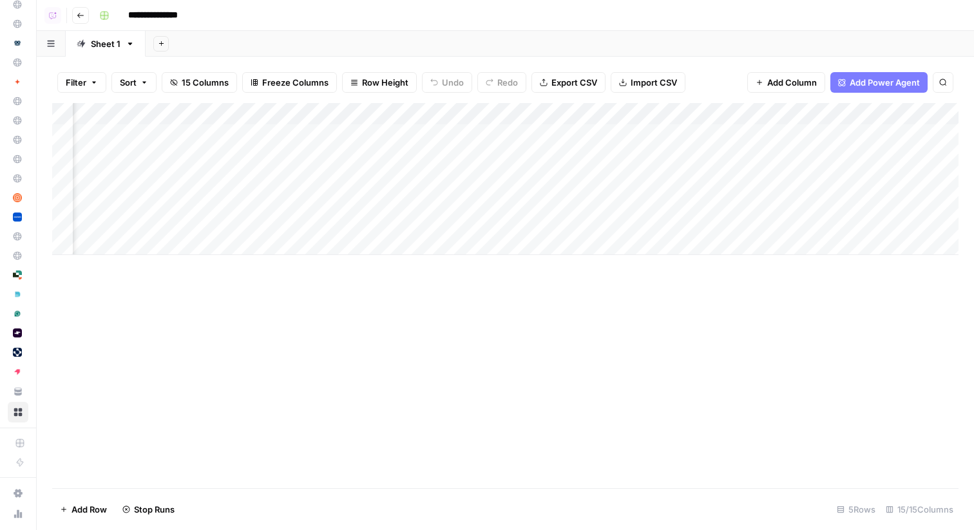
click at [267, 180] on div "Add Column" at bounding box center [505, 179] width 906 height 152
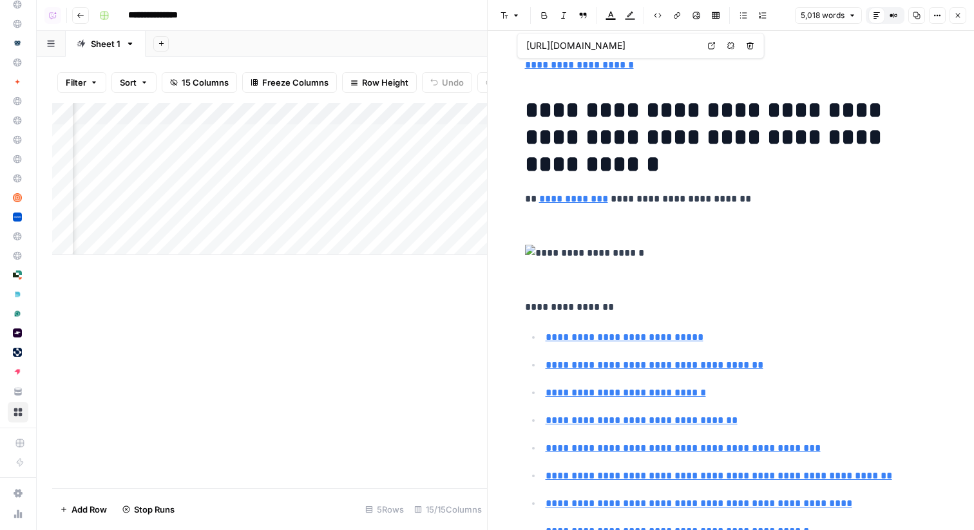
click at [956, 17] on icon "button" at bounding box center [958, 16] width 8 height 8
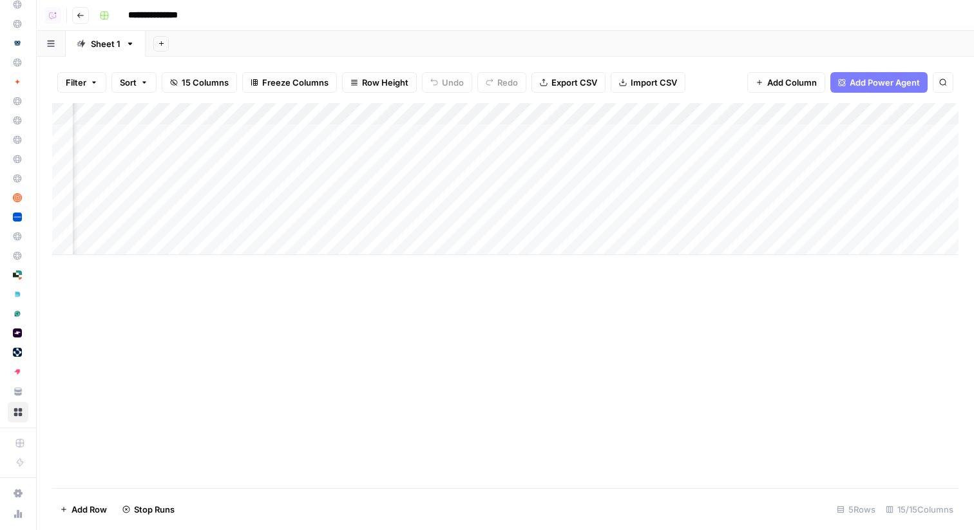
click at [471, 199] on div "Add Column" at bounding box center [505, 179] width 906 height 152
click at [713, 135] on div "Add Column" at bounding box center [505, 179] width 906 height 152
click at [712, 148] on div "Add Column" at bounding box center [505, 179] width 906 height 152
click at [709, 177] on div "Add Column" at bounding box center [505, 179] width 906 height 152
click at [708, 198] on div "Add Column" at bounding box center [505, 179] width 906 height 152
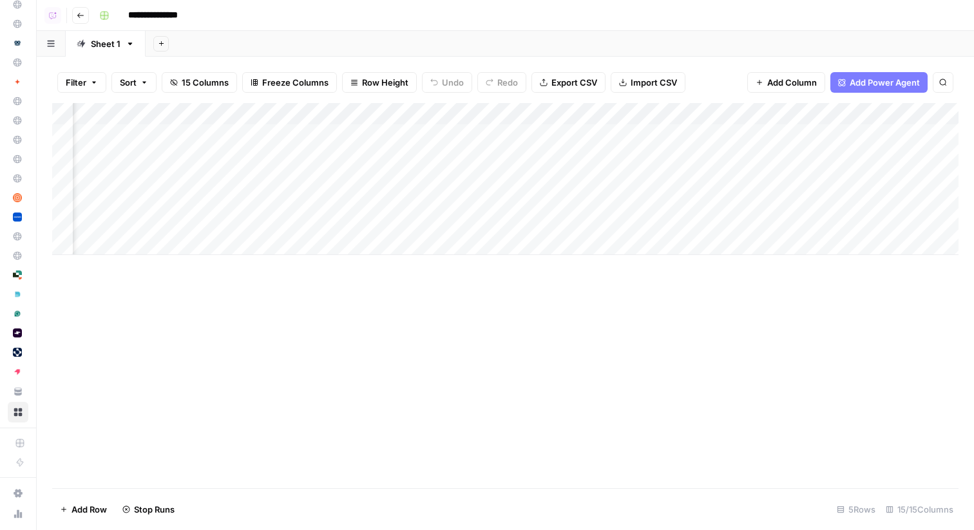
click at [698, 218] on div "Add Column" at bounding box center [505, 179] width 906 height 152
click at [475, 222] on div "Add Column" at bounding box center [505, 179] width 906 height 152
click at [844, 138] on div "Add Column" at bounding box center [505, 179] width 906 height 152
click at [845, 153] on div "Add Column" at bounding box center [505, 179] width 906 height 152
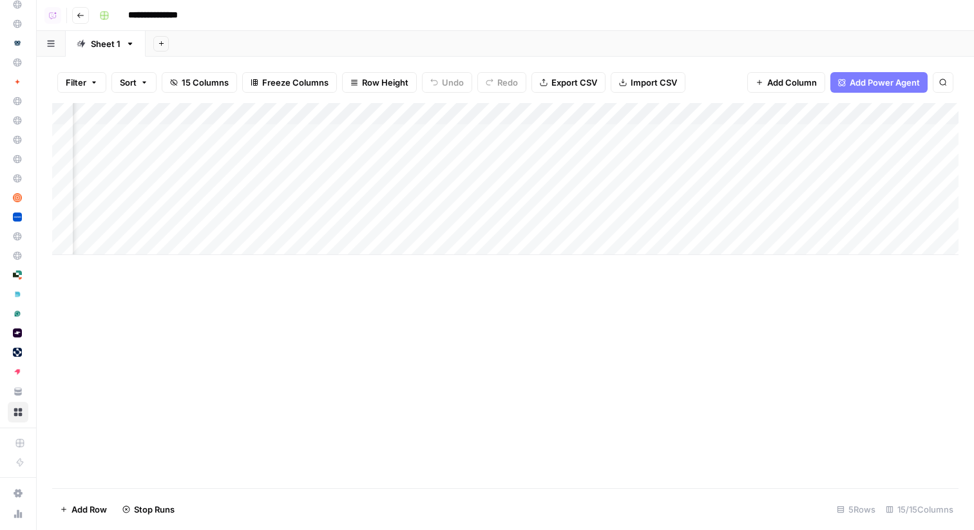
scroll to position [0, 918]
click at [750, 132] on div "Add Column" at bounding box center [505, 179] width 906 height 152
click at [752, 155] on div "Add Column" at bounding box center [505, 179] width 906 height 152
click at [752, 175] on div "Add Column" at bounding box center [505, 179] width 906 height 152
click at [752, 203] on div "Add Column" at bounding box center [505, 179] width 906 height 152
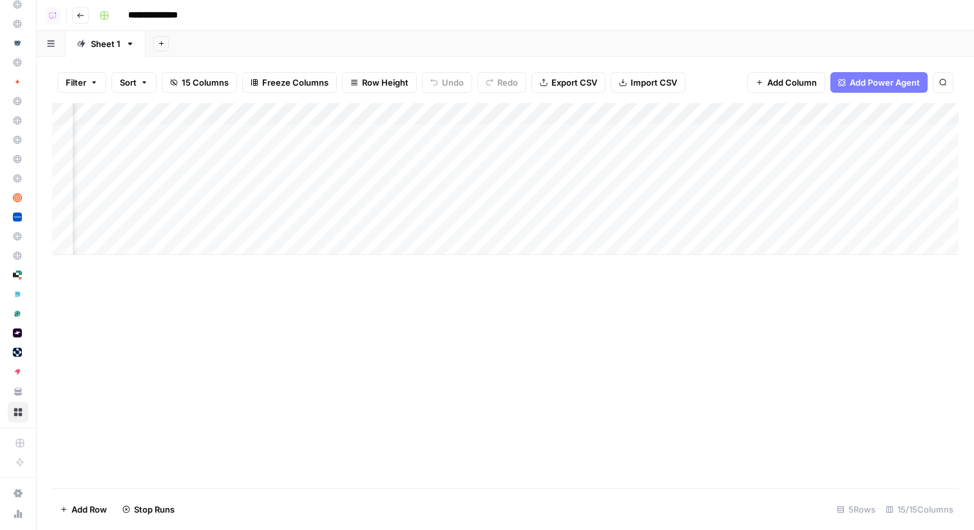
click at [169, 225] on div "Add Column" at bounding box center [505, 179] width 906 height 152
click at [711, 222] on div "Add Column" at bounding box center [505, 179] width 906 height 152
click at [84, 15] on span "Go back" at bounding box center [84, 15] width 1 height 1
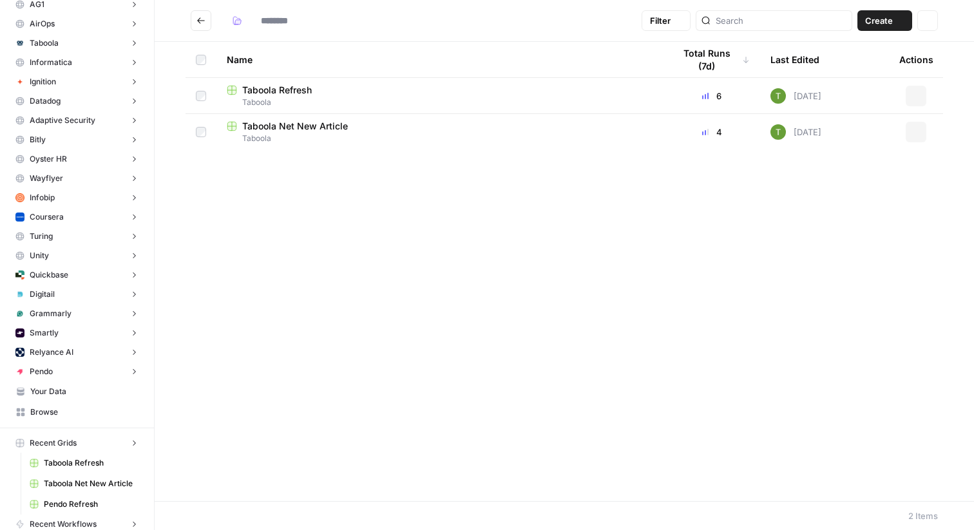
type input "*******"
click at [399, 126] on div "Taboola Net New Article" at bounding box center [440, 126] width 426 height 13
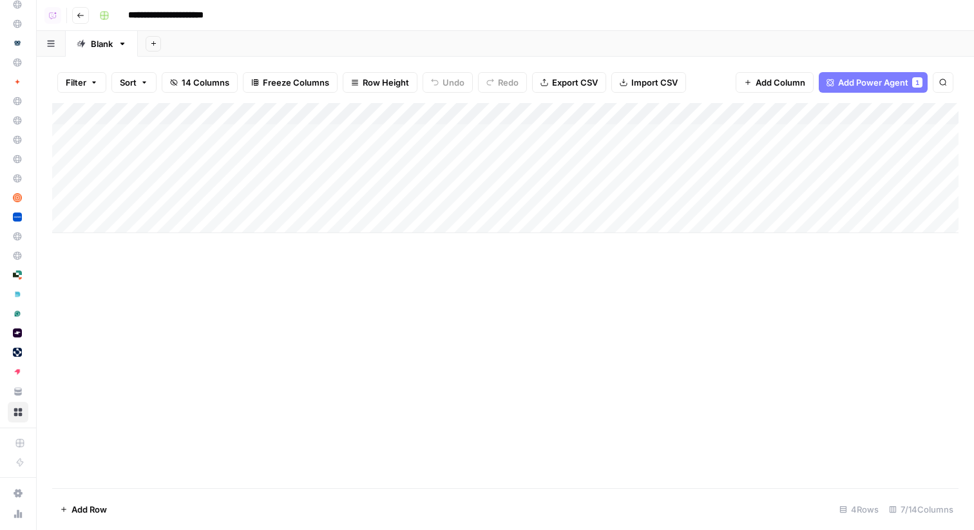
click at [599, 128] on div "Add Column" at bounding box center [505, 168] width 906 height 130
click at [602, 153] on div "Add Column" at bounding box center [505, 168] width 906 height 130
click at [607, 179] on div "Add Column" at bounding box center [505, 168] width 906 height 130
